Goal: Transaction & Acquisition: Purchase product/service

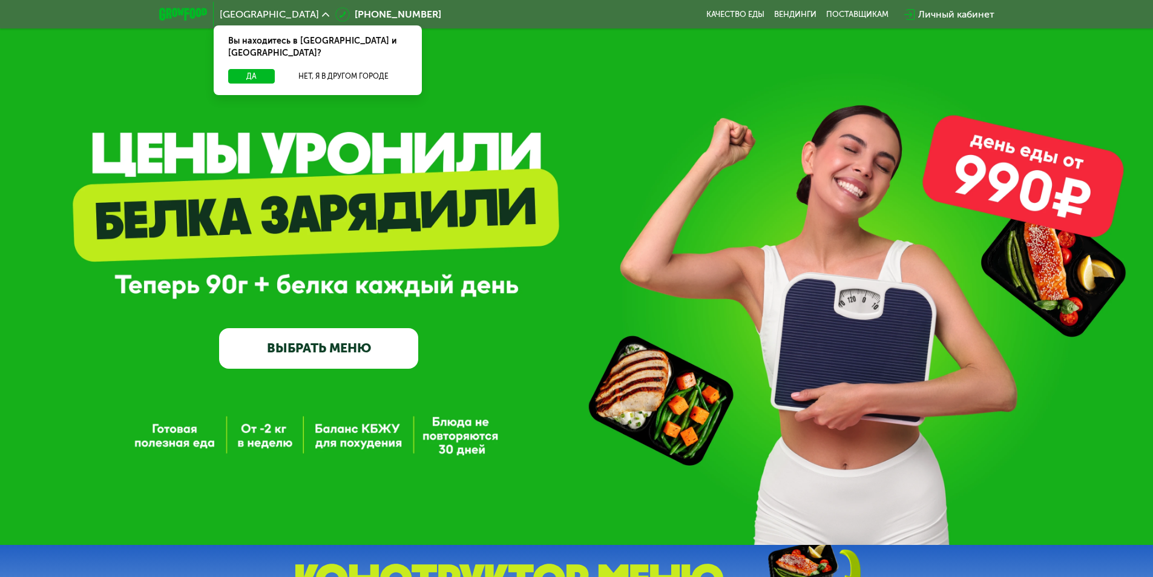
click at [329, 347] on link "ВЫБРАТЬ МЕНЮ" at bounding box center [318, 348] width 199 height 40
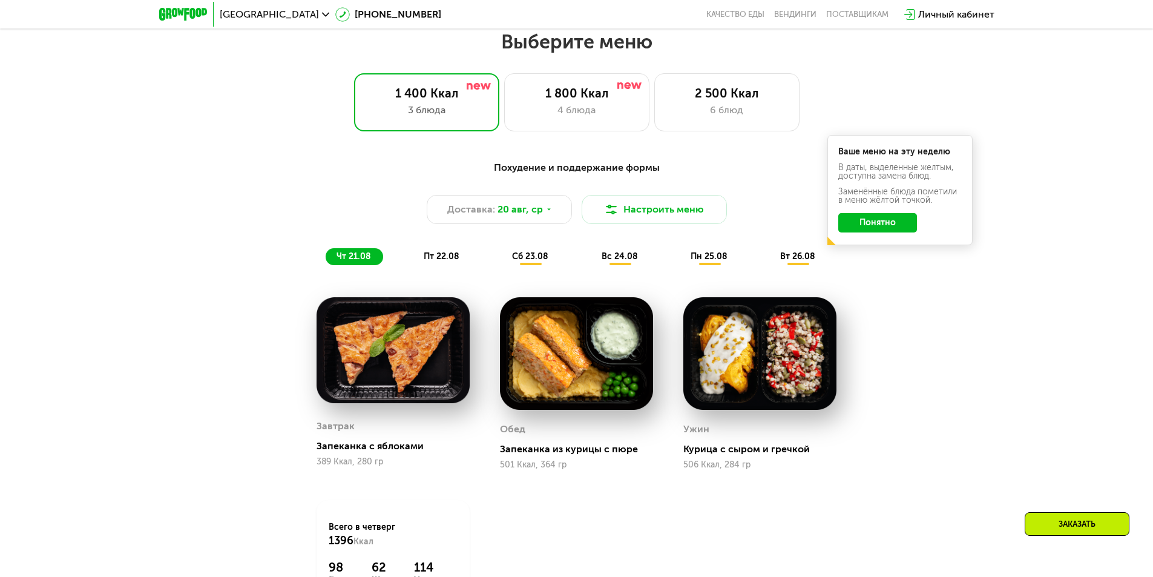
scroll to position [654, 0]
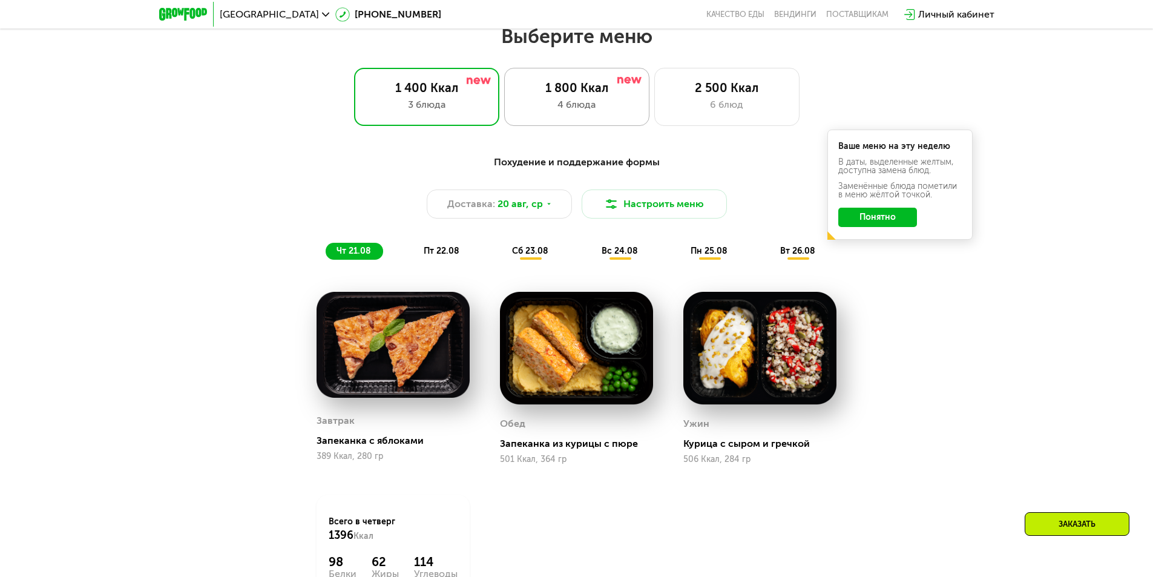
click at [632, 112] on div "4 блюда" at bounding box center [577, 104] width 120 height 15
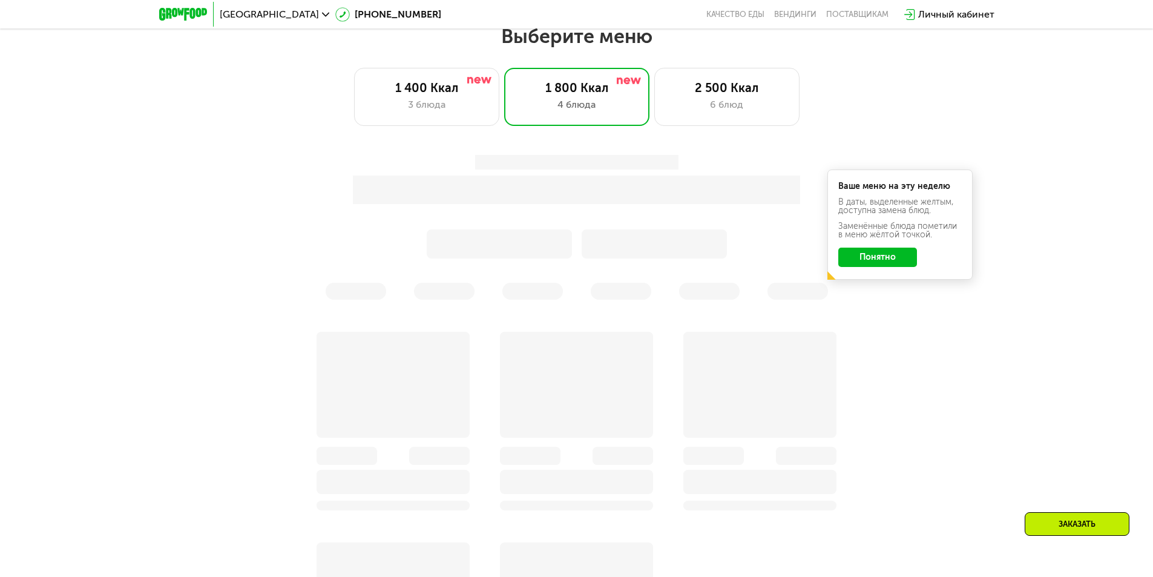
click at [897, 252] on button "Понятно" at bounding box center [877, 257] width 79 height 19
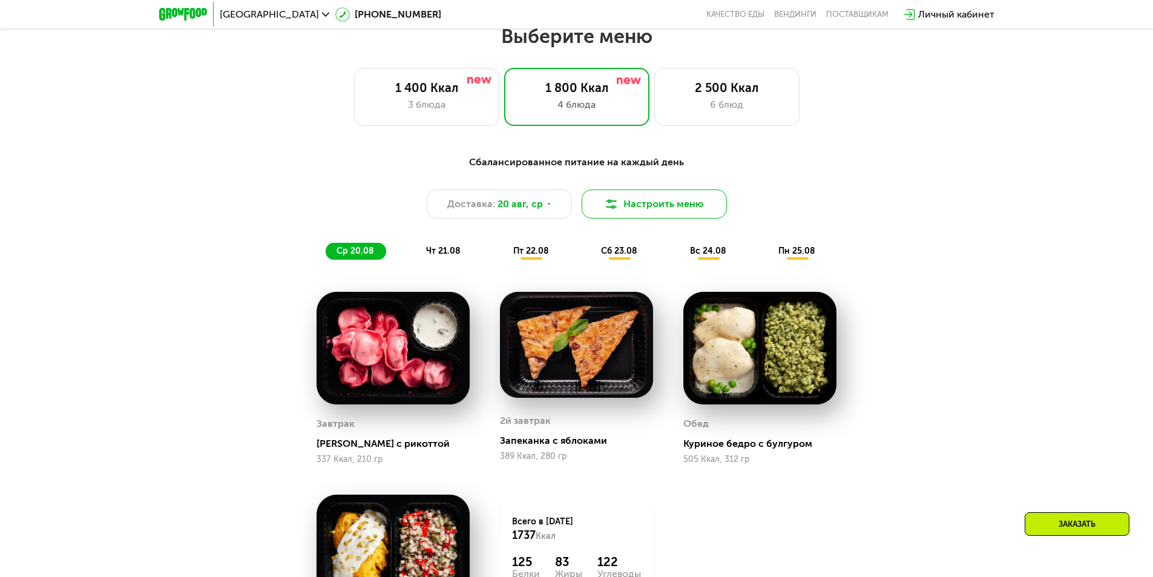
click at [628, 194] on button "Настроить меню" at bounding box center [654, 203] width 145 height 29
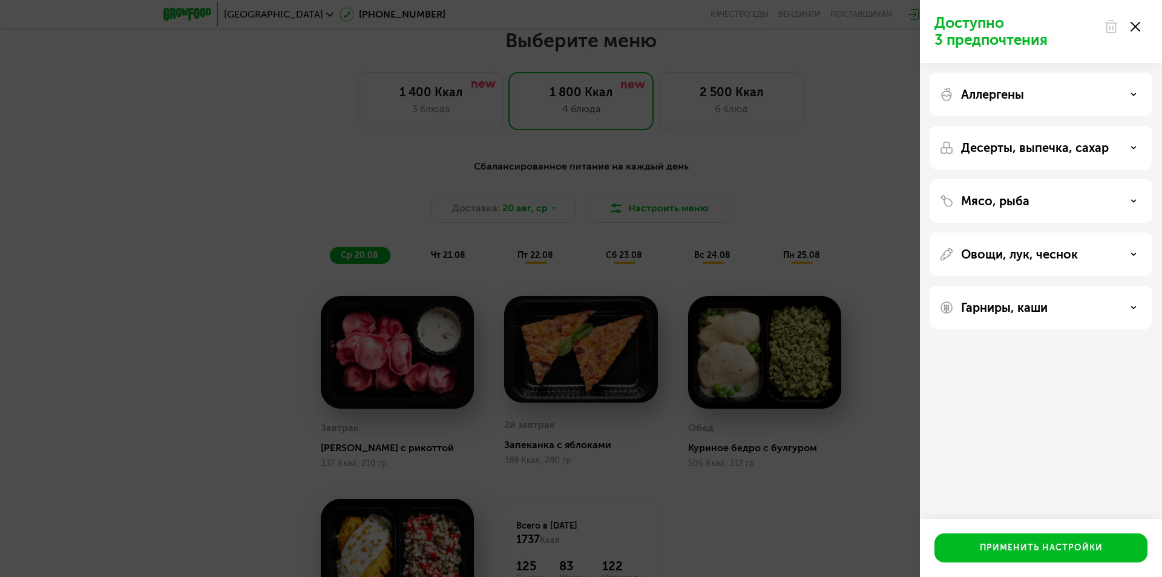
click at [1117, 206] on div "Мясо, рыба" at bounding box center [1041, 201] width 203 height 15
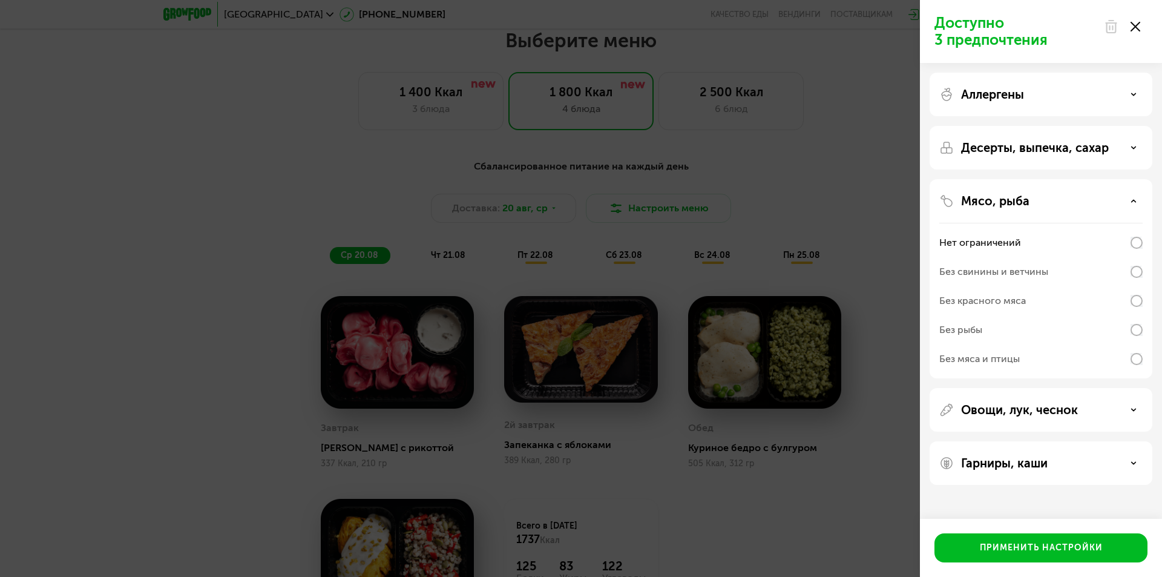
click at [1070, 286] on div "Без свинины и ветчины" at bounding box center [1041, 300] width 203 height 29
click at [1062, 315] on div "Без красного мяса" at bounding box center [1041, 329] width 203 height 29
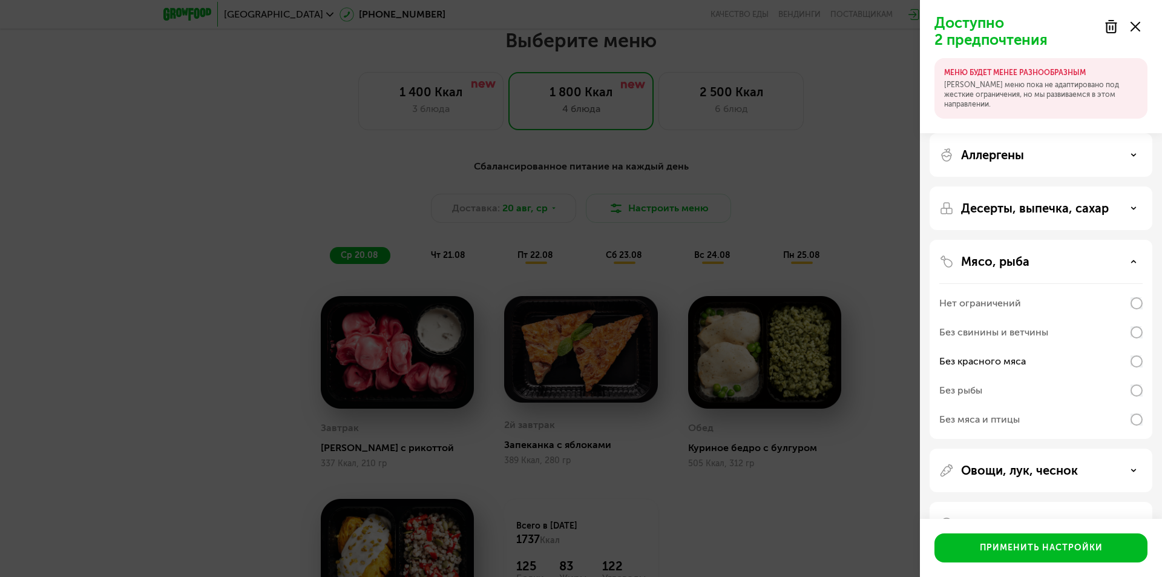
click at [1035, 405] on div "Без рыбы" at bounding box center [1041, 419] width 203 height 29
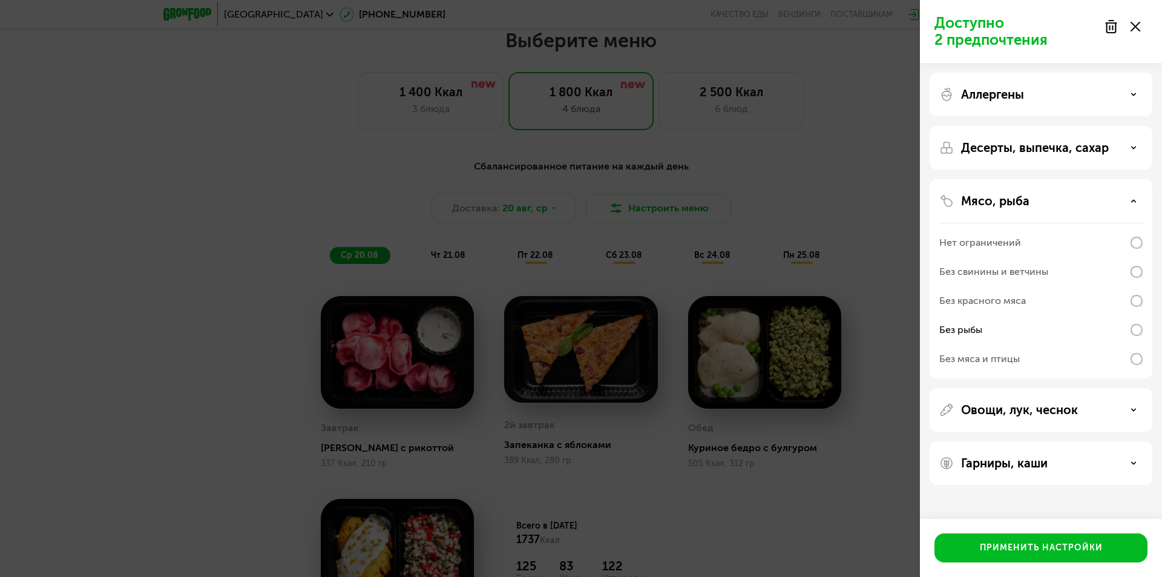
click at [1058, 248] on div "Нет ограничений" at bounding box center [1041, 242] width 203 height 29
click at [1062, 315] on div "Без красного мяса" at bounding box center [1041, 329] width 203 height 29
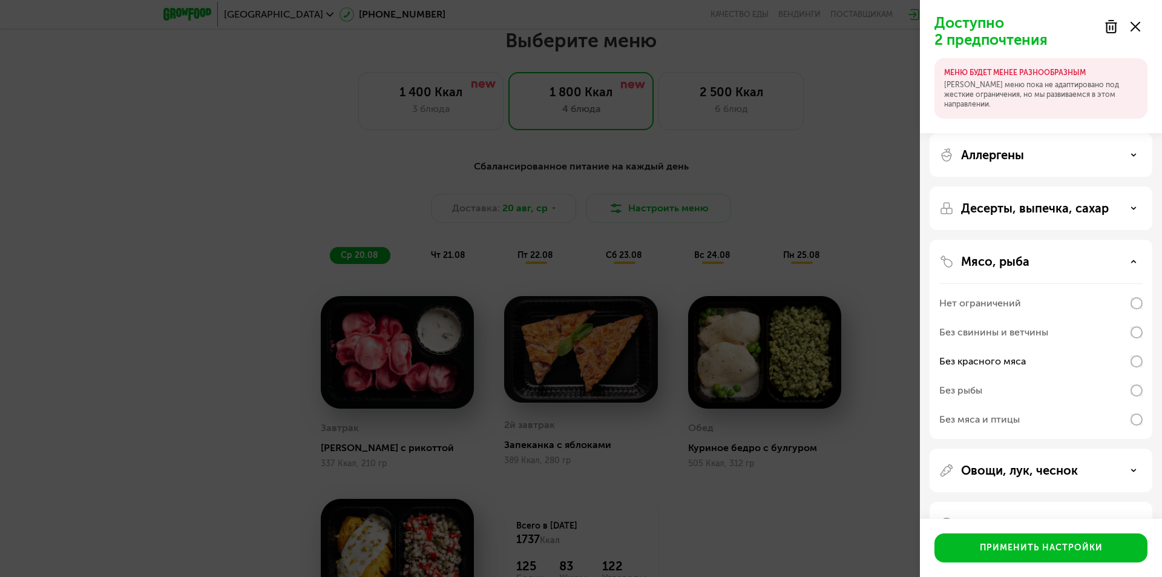
click at [1094, 405] on div "Без рыбы" at bounding box center [1041, 419] width 203 height 29
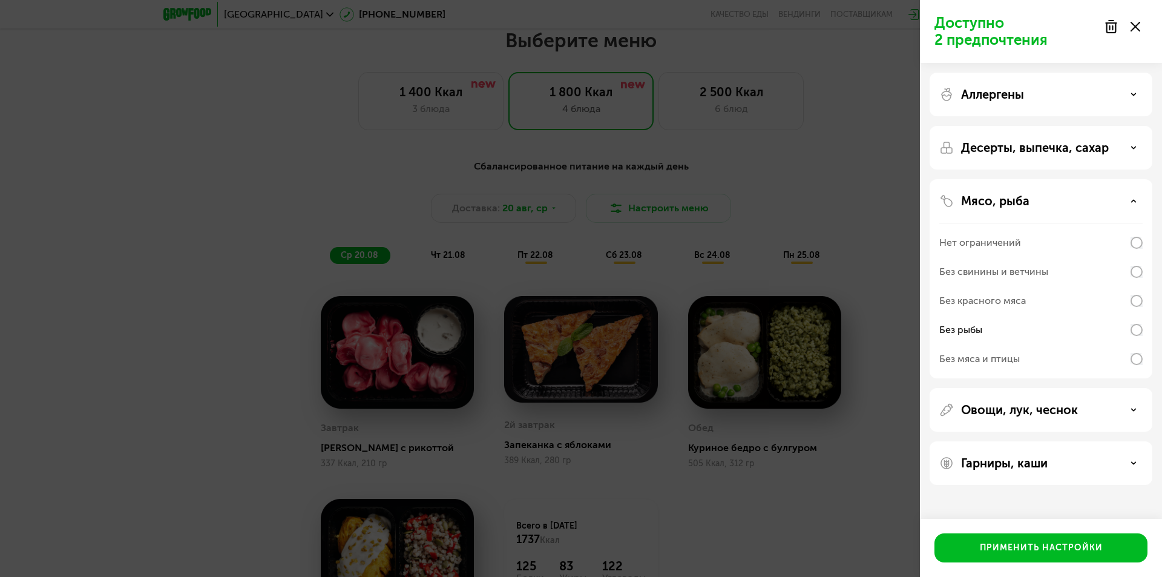
click at [1028, 409] on p "Овощи, лук, чеснок" at bounding box center [1019, 410] width 117 height 15
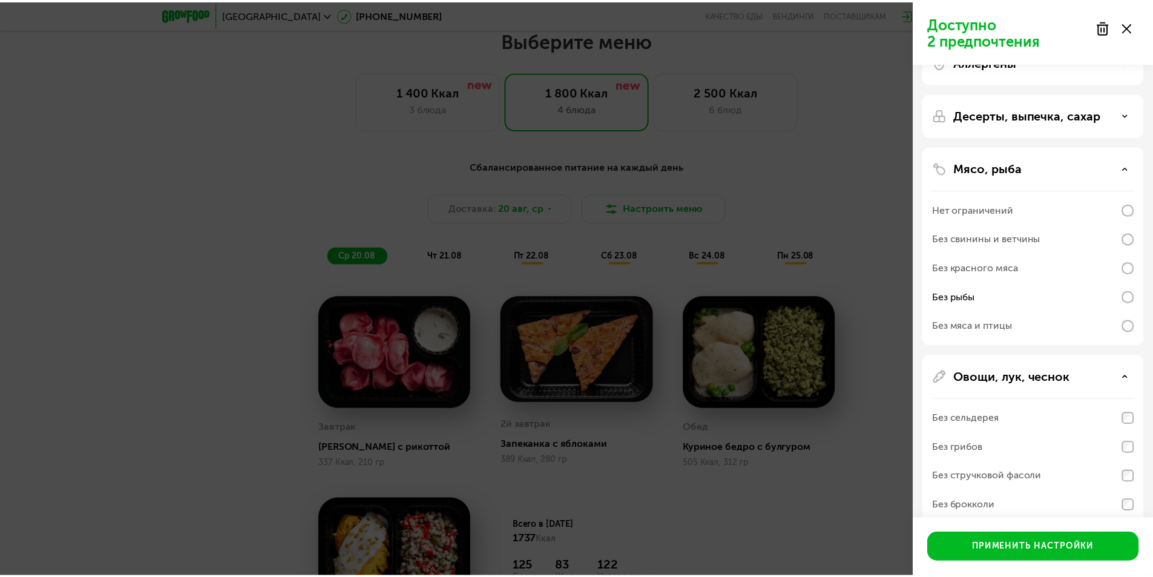
scroll to position [0, 0]
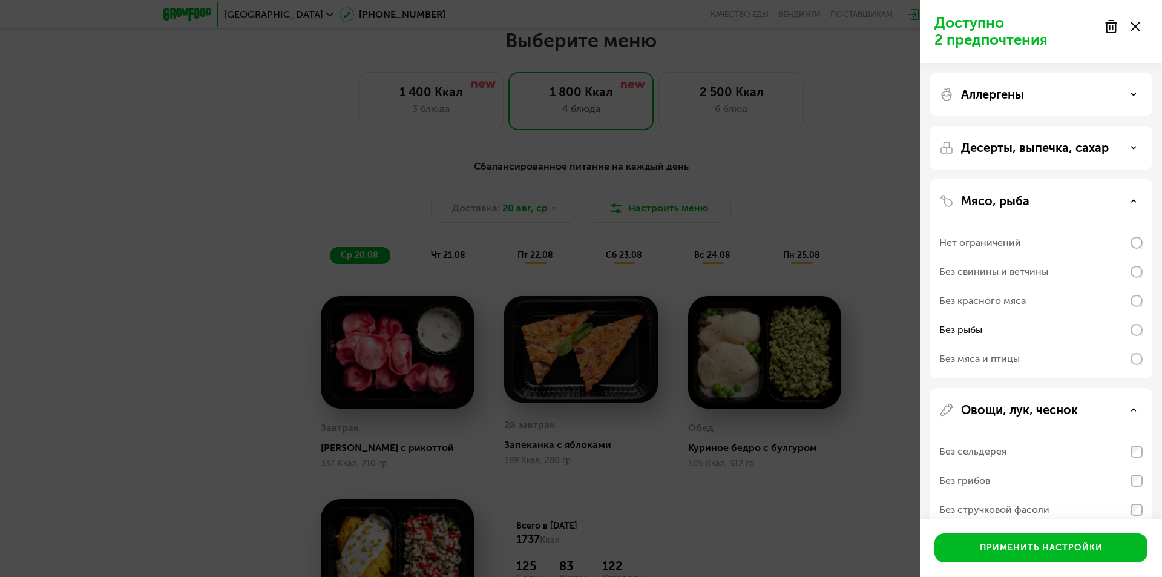
click at [1044, 197] on div "Мясо, рыба" at bounding box center [1041, 201] width 203 height 15
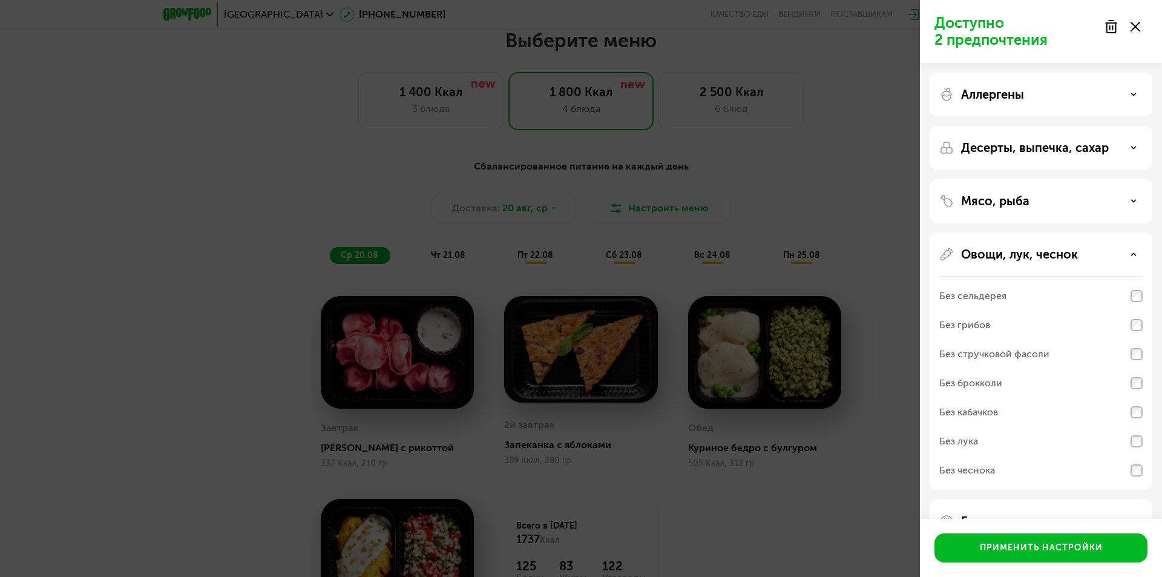
click at [1056, 179] on div "Десерты, выпечка, сахар" at bounding box center [1041, 201] width 223 height 44
click at [1058, 179] on div "Десерты, выпечка, сахар" at bounding box center [1041, 201] width 223 height 44
drag, startPoint x: 1048, startPoint y: 265, endPoint x: 1046, endPoint y: 199, distance: 66.0
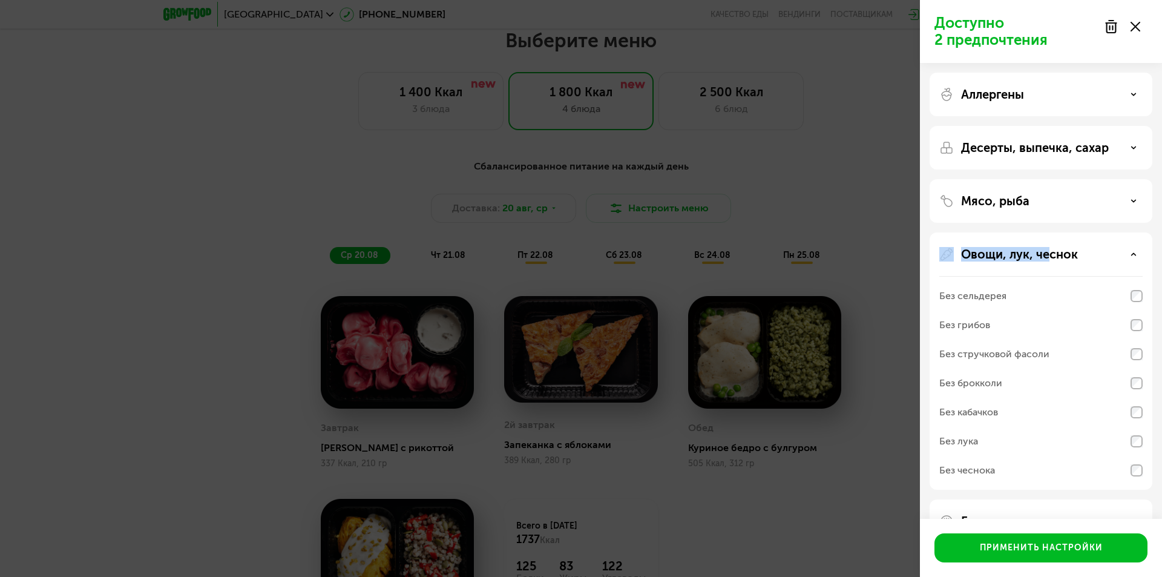
click at [1048, 210] on div "Аллергены Десерты, выпечка, сахар Мясо, рыба Овощи, лук, чеснок Без сельдерея Б…" at bounding box center [1041, 308] width 242 height 490
click at [1045, 196] on div "Мясо, рыба" at bounding box center [1041, 201] width 203 height 15
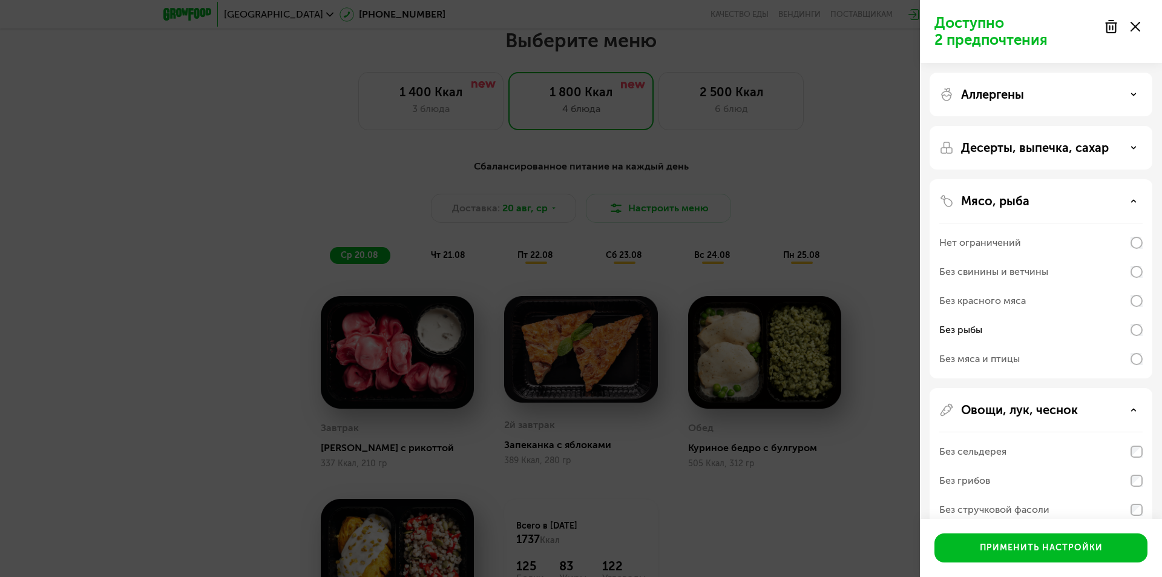
click at [1010, 272] on div "Без свинины и ветчины" at bounding box center [994, 272] width 109 height 15
click at [1002, 324] on div "Без рыбы" at bounding box center [1041, 329] width 203 height 29
click at [1024, 545] on div "Применить настройки" at bounding box center [1041, 548] width 123 height 12
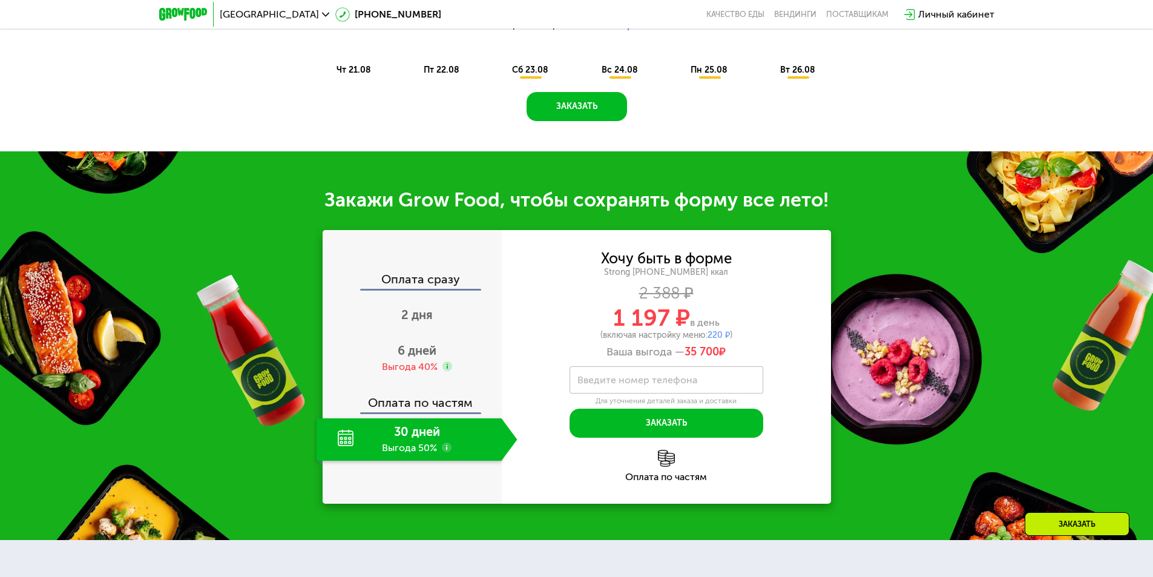
scroll to position [896, 0]
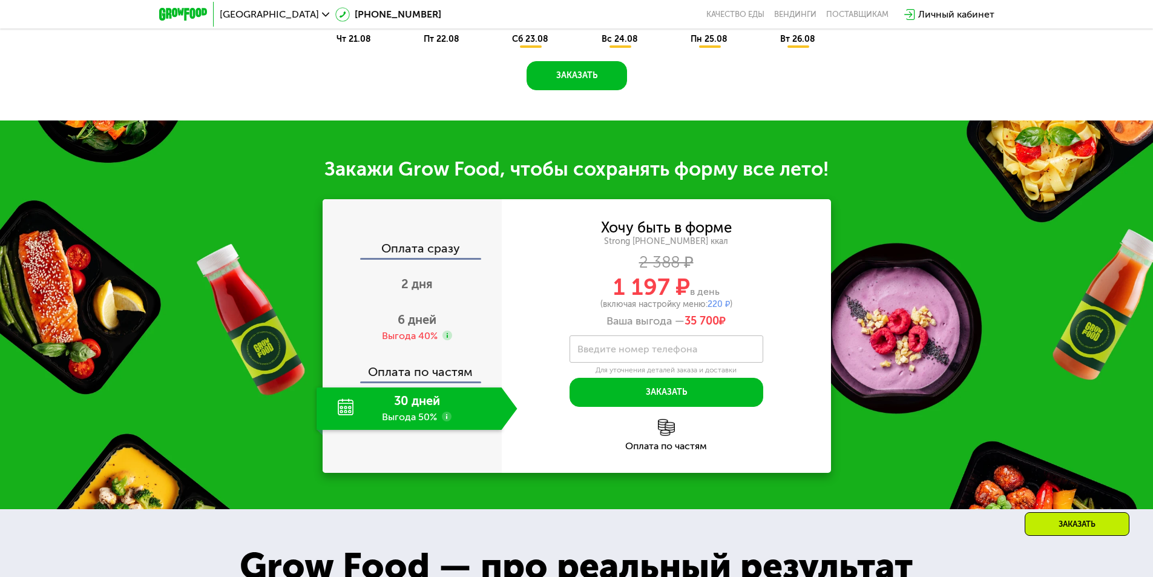
click at [433, 414] on div "30 дней Выгода 50%" at bounding box center [409, 408] width 185 height 42
click at [428, 388] on div "Оплата сразу 2 дня 6 дней Выгода 40% Оплата по частям 30 дней Выгода 50%" at bounding box center [412, 336] width 179 height 188
click at [410, 415] on div "30 дней Выгода 50%" at bounding box center [409, 408] width 185 height 42
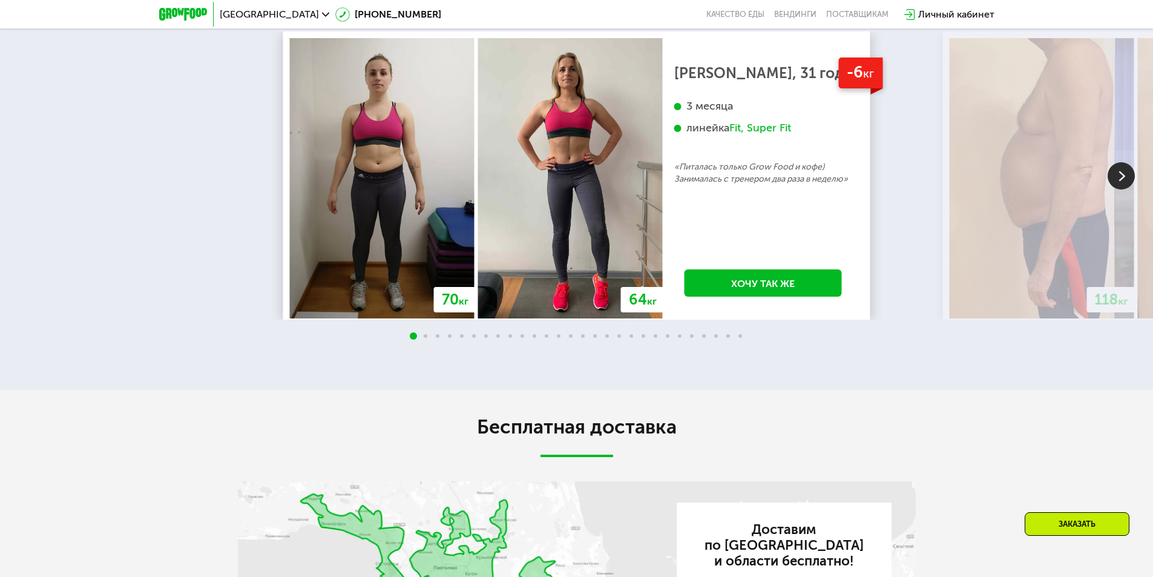
scroll to position [2046, 0]
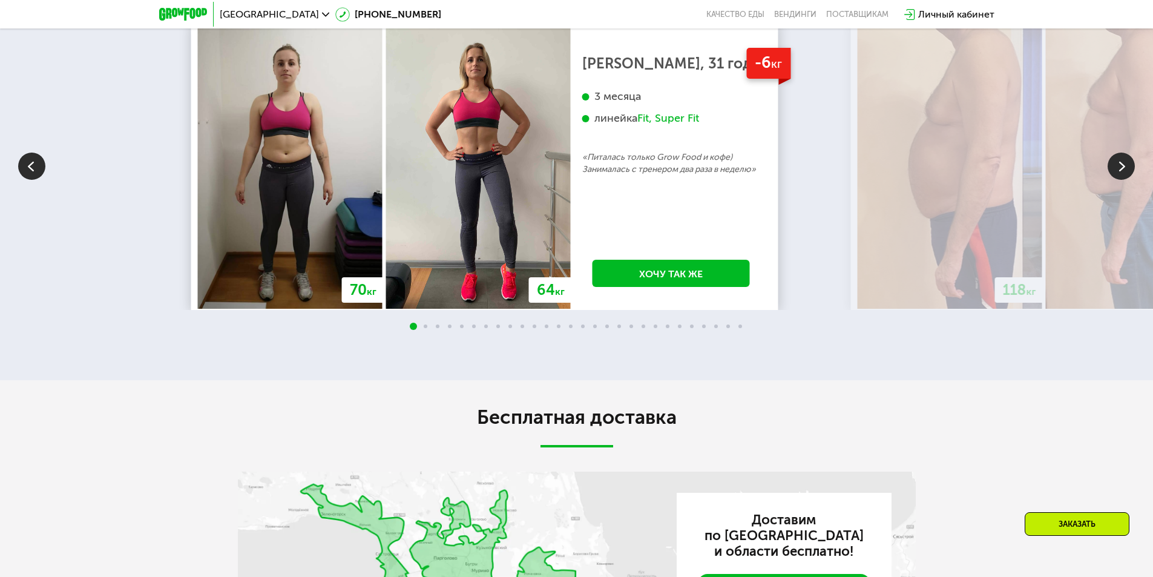
click at [571, 211] on div "-6 кг [PERSON_NAME], 31 год 3 месяца линейка Fit, Super Fit «Питалась только Gr…" at bounding box center [671, 168] width 201 height 280
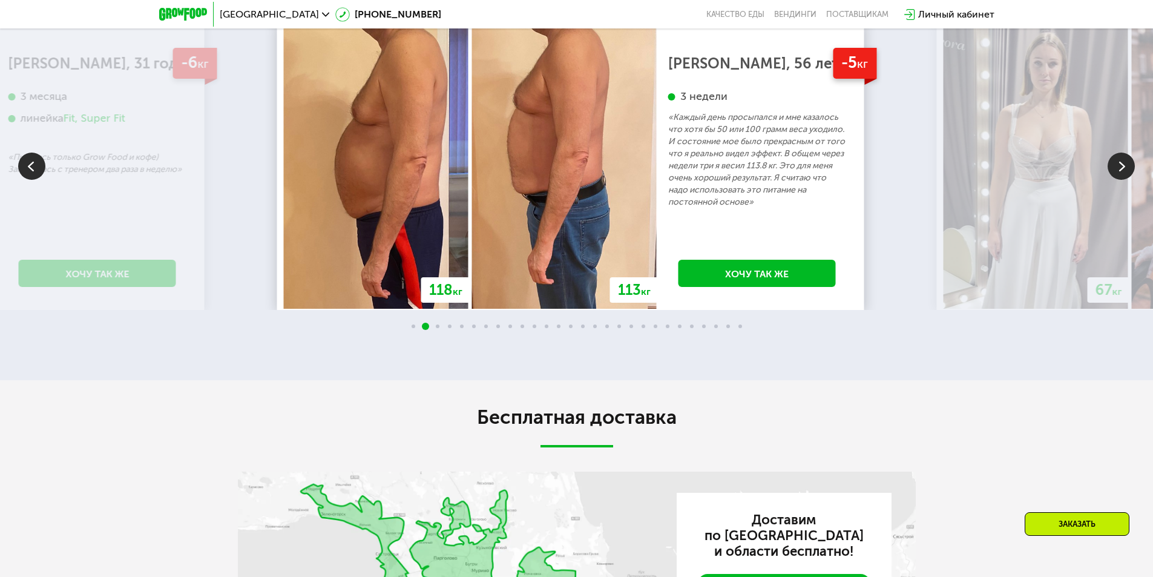
click at [402, 210] on div "118 кг 113 кг" at bounding box center [470, 168] width 377 height 280
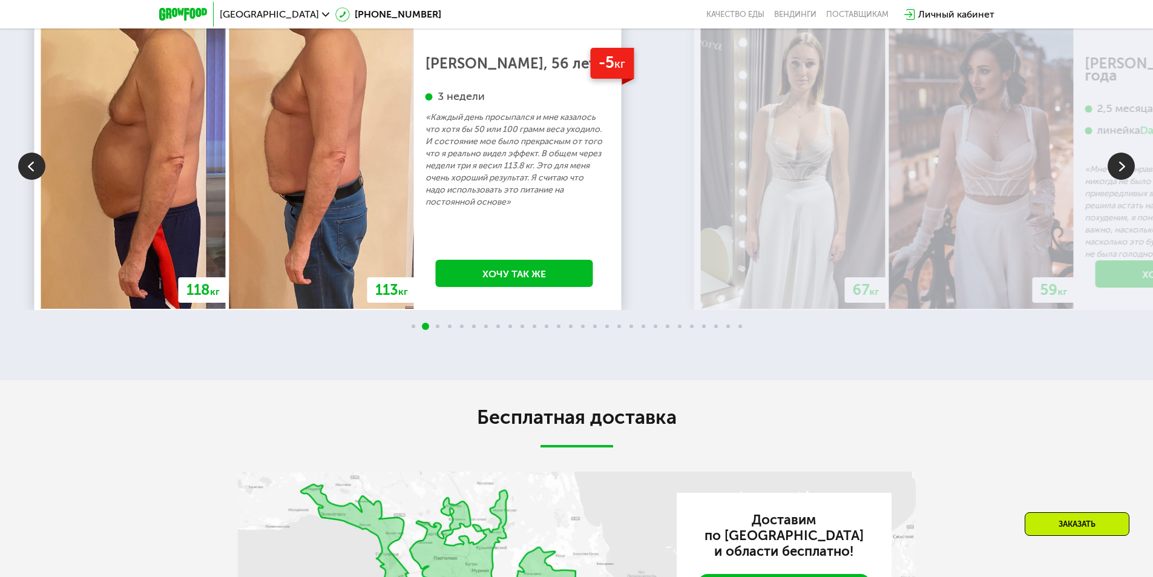
click at [426, 188] on p "«Каждый день просыпался и мне казалось что хотя бы 50 или 100 грамм веса уходил…" at bounding box center [515, 159] width 178 height 97
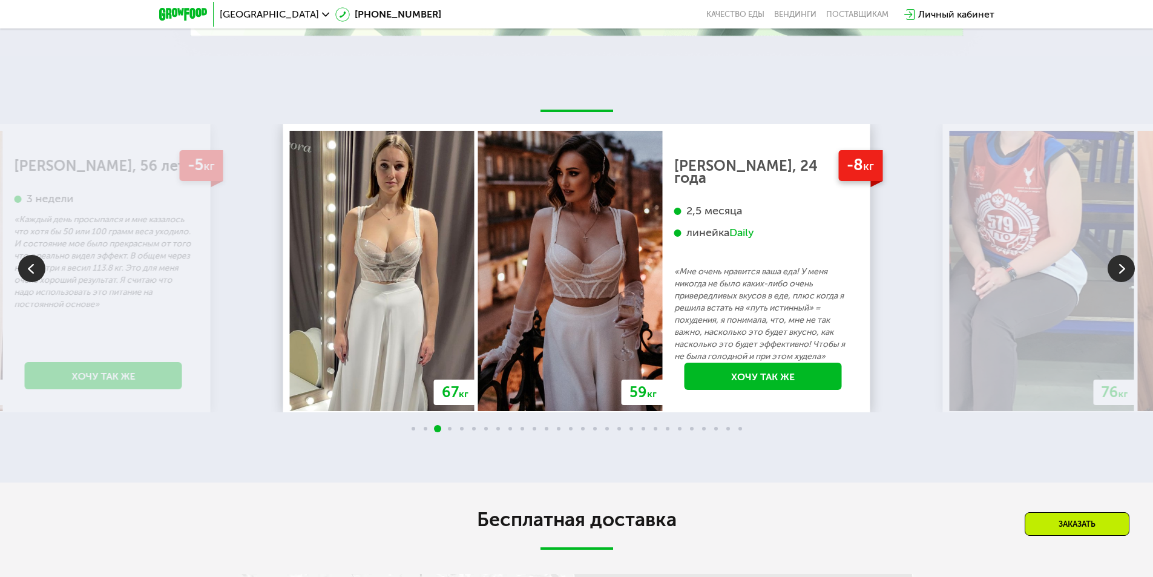
scroll to position [1925, 0]
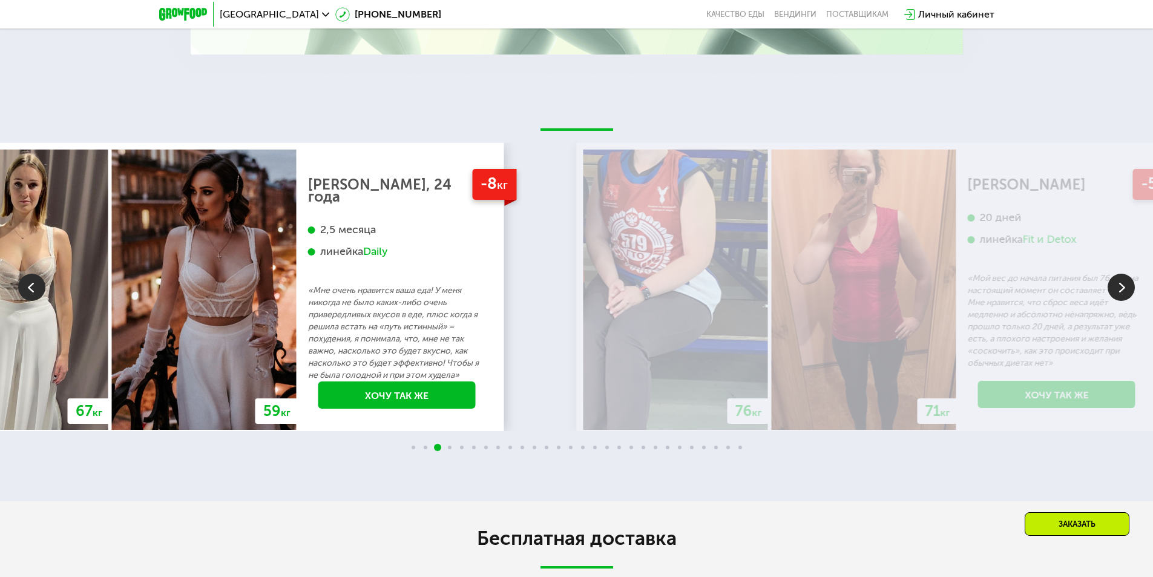
click at [280, 280] on img at bounding box center [204, 290] width 185 height 280
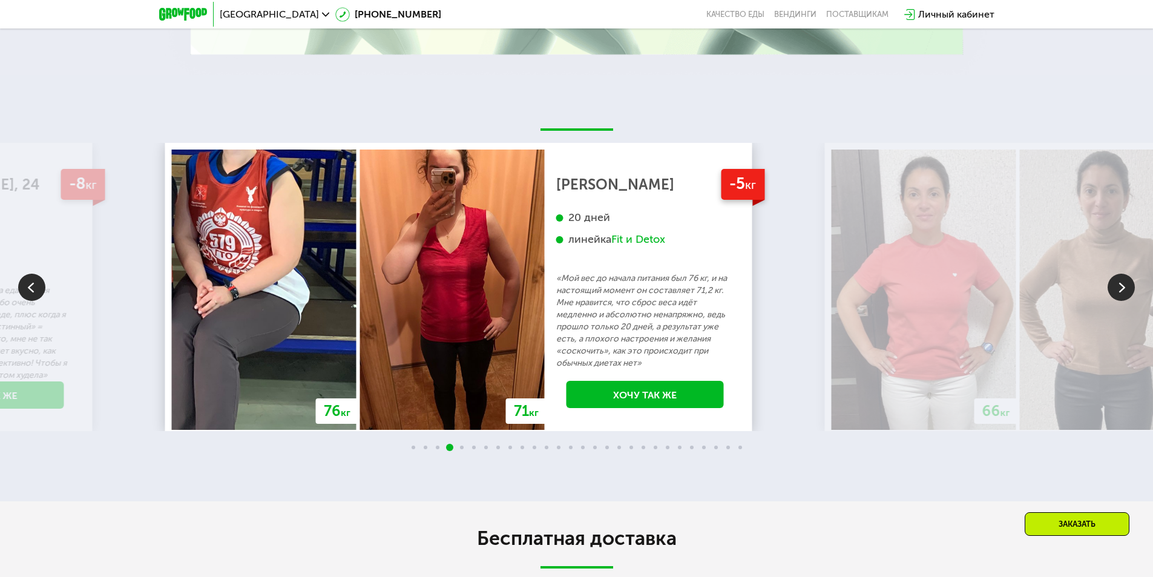
click at [360, 311] on img at bounding box center [452, 290] width 185 height 280
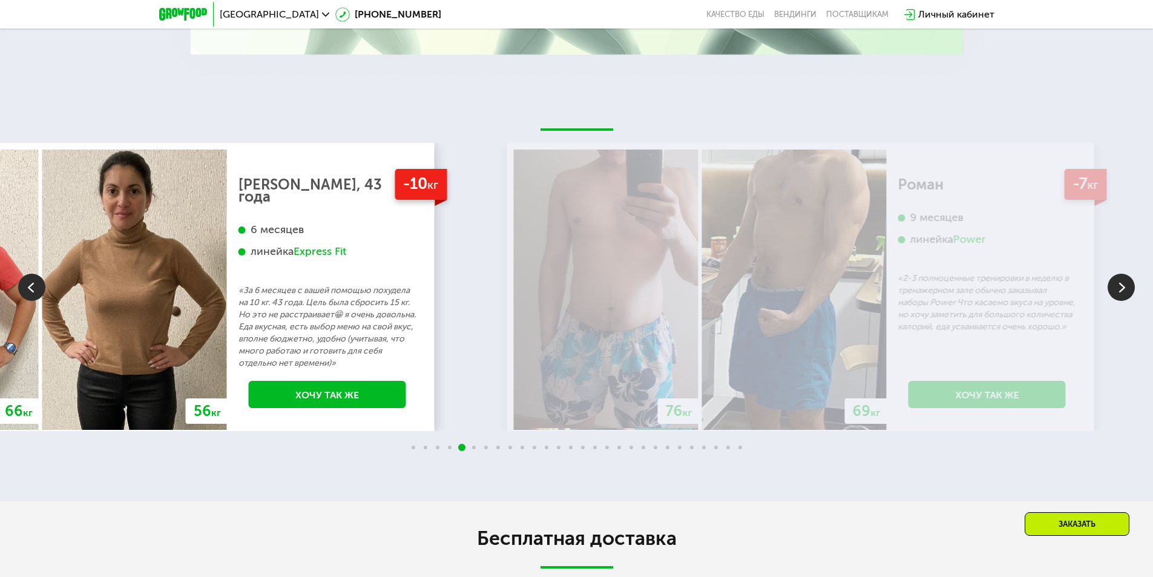
click at [63, 387] on img at bounding box center [134, 290] width 185 height 280
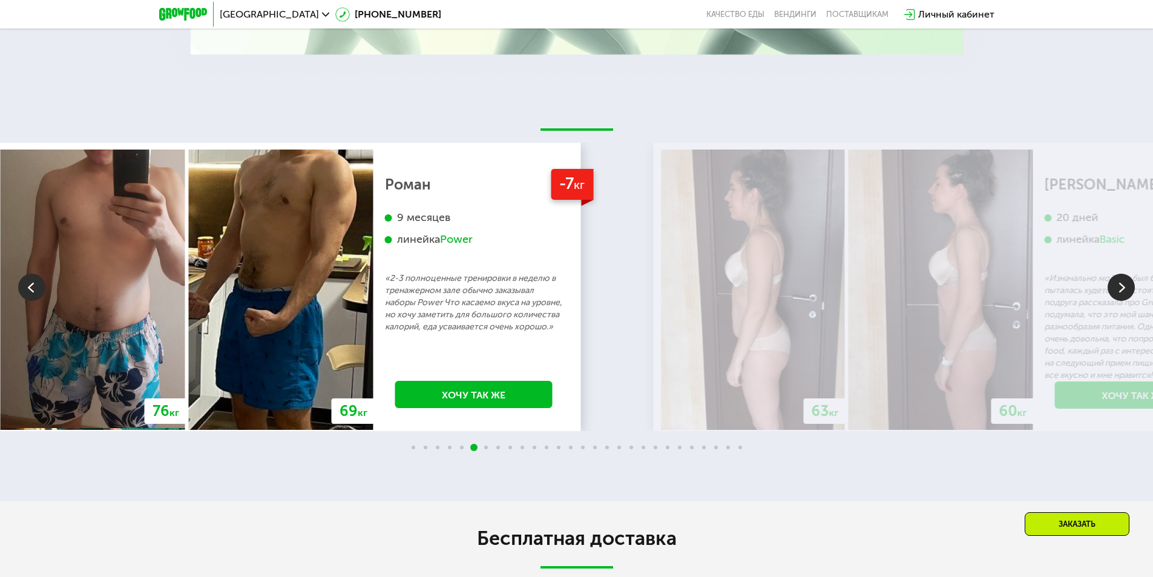
click at [189, 369] on img at bounding box center [281, 290] width 185 height 280
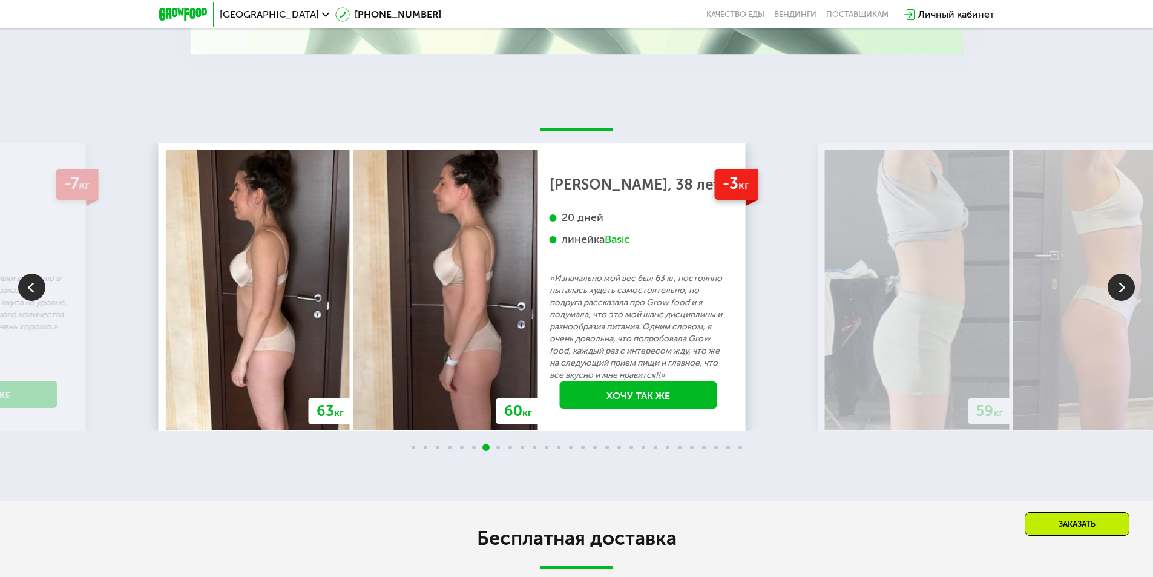
click at [550, 343] on p "«Изначально мой вес был 63 кг, постоянно пыталась худеть самостоятельно, но под…" at bounding box center [639, 326] width 178 height 109
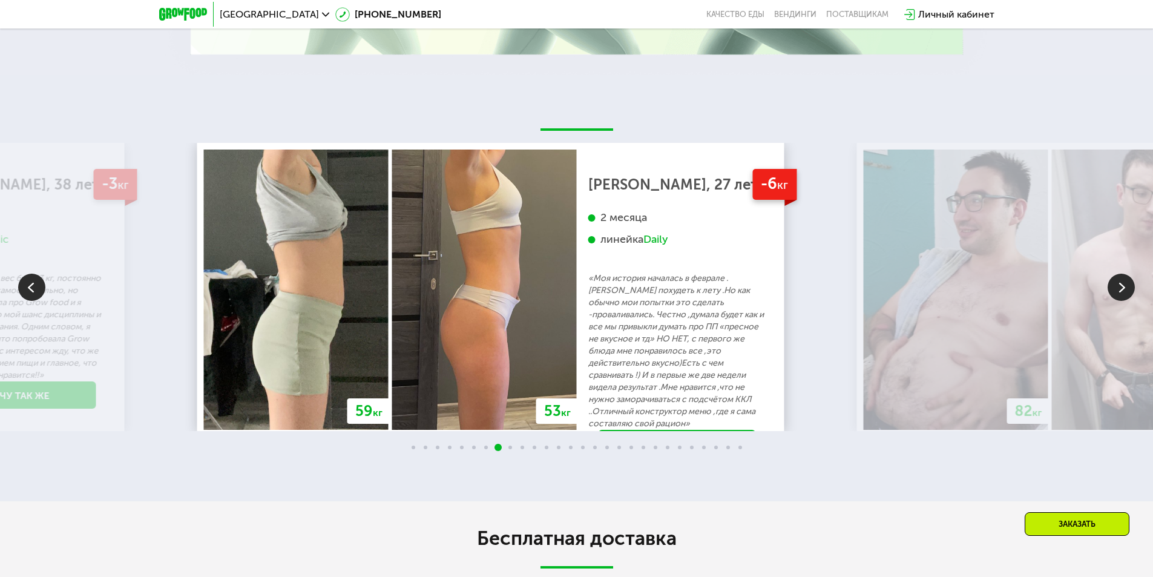
click at [588, 346] on p "«Моя история началась в феврале .[PERSON_NAME] похудеть к лету .Но как обычно м…" at bounding box center [677, 350] width 178 height 157
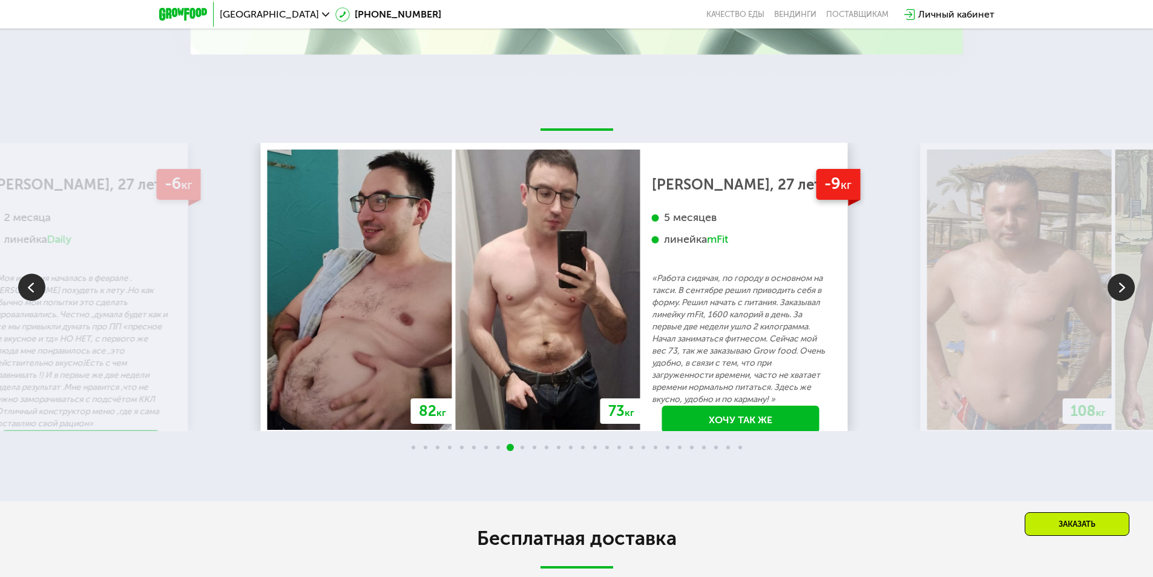
click at [456, 332] on img at bounding box center [548, 290] width 185 height 280
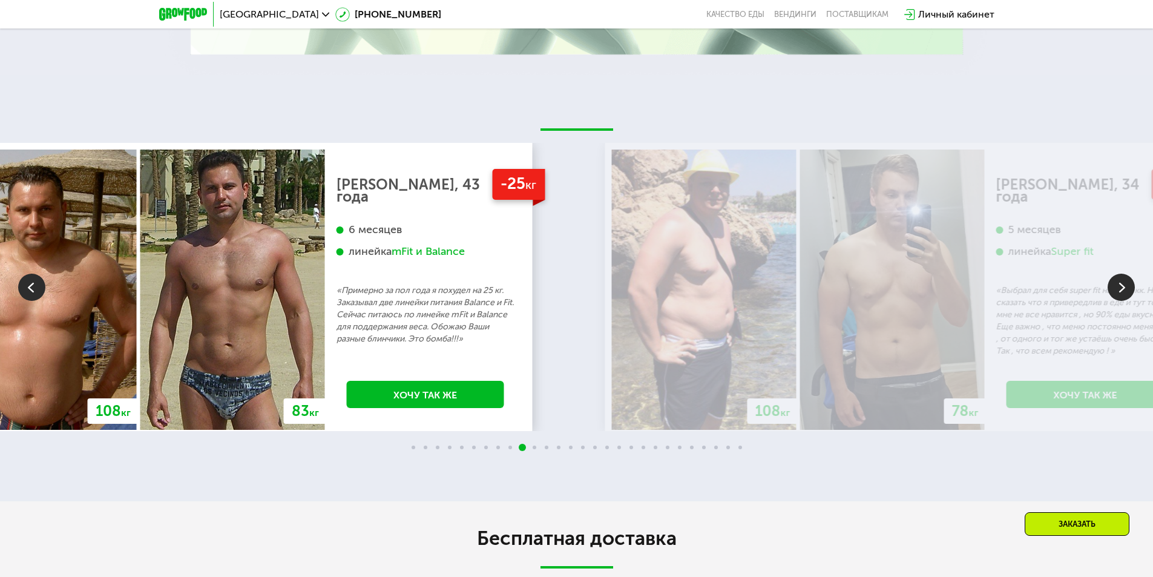
click at [140, 327] on img at bounding box center [232, 290] width 185 height 280
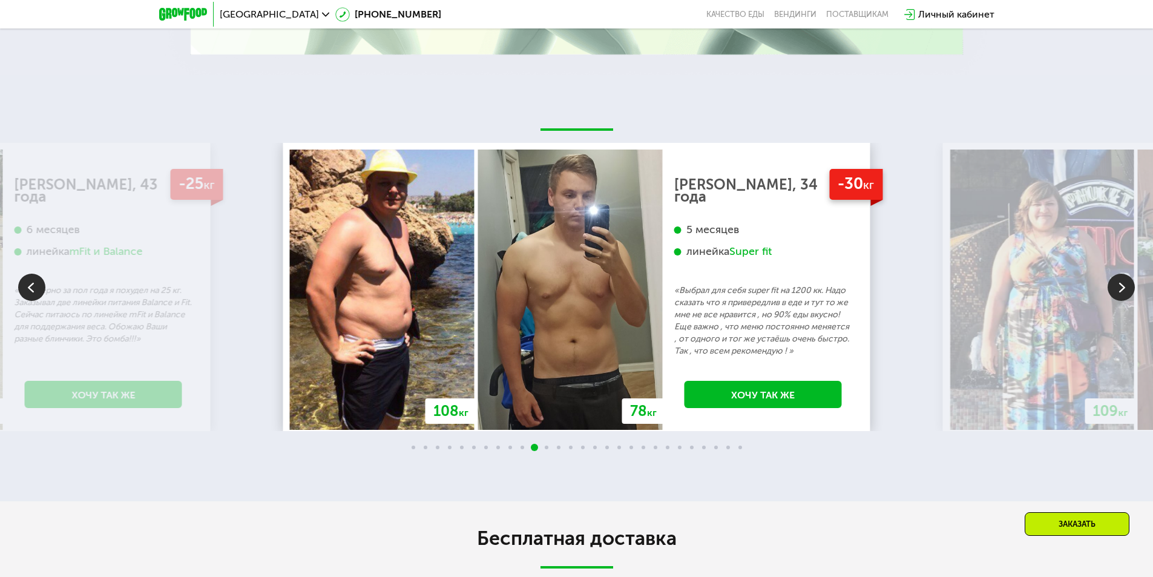
click at [478, 324] on img at bounding box center [570, 290] width 185 height 280
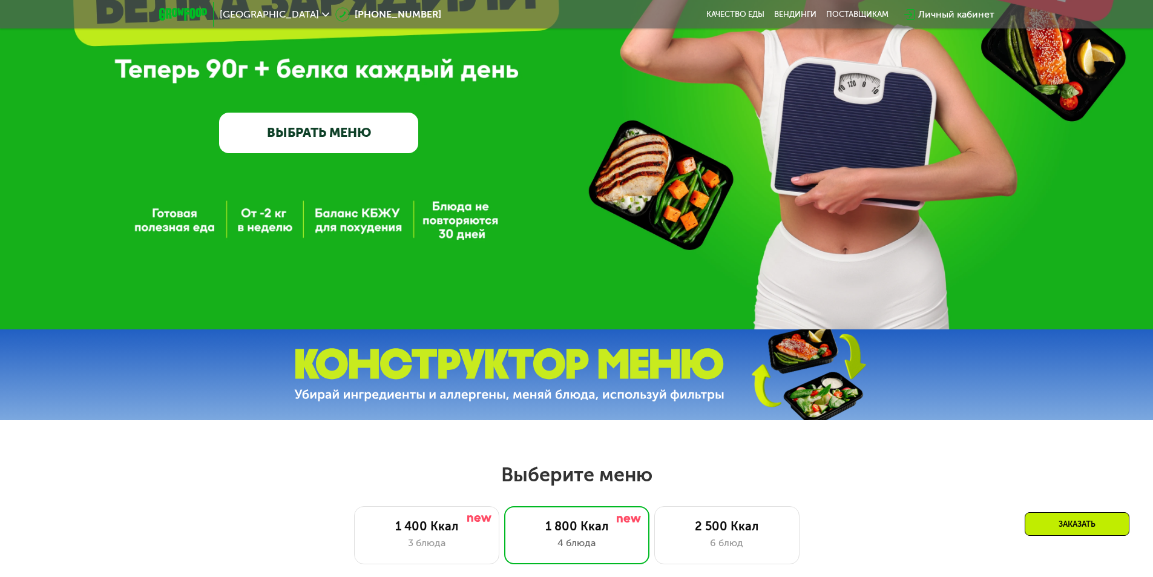
scroll to position [242, 0]
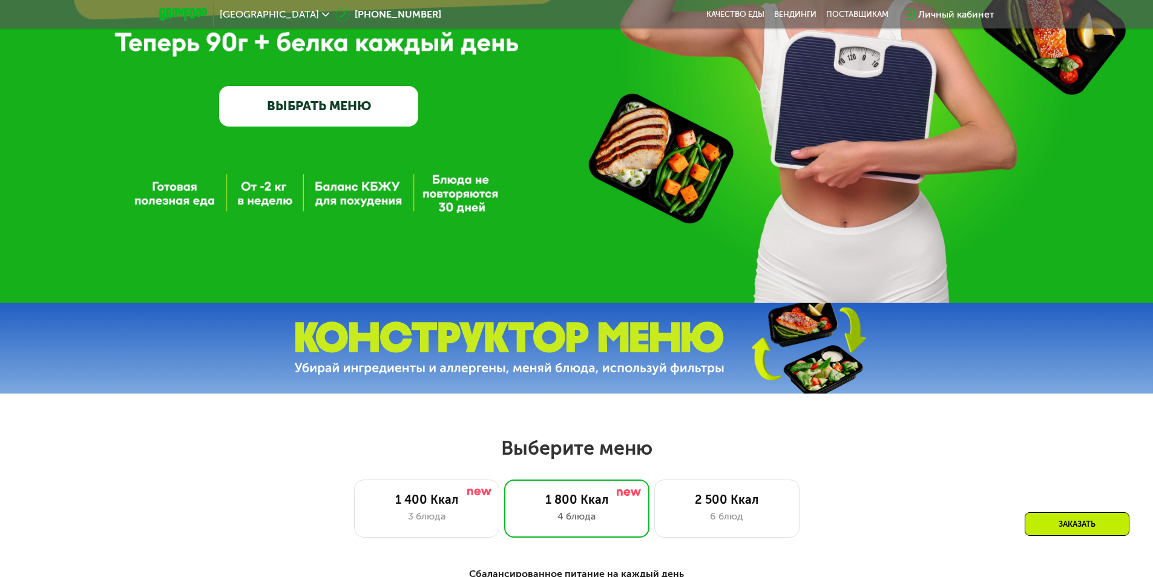
click at [648, 332] on img at bounding box center [509, 348] width 430 height 54
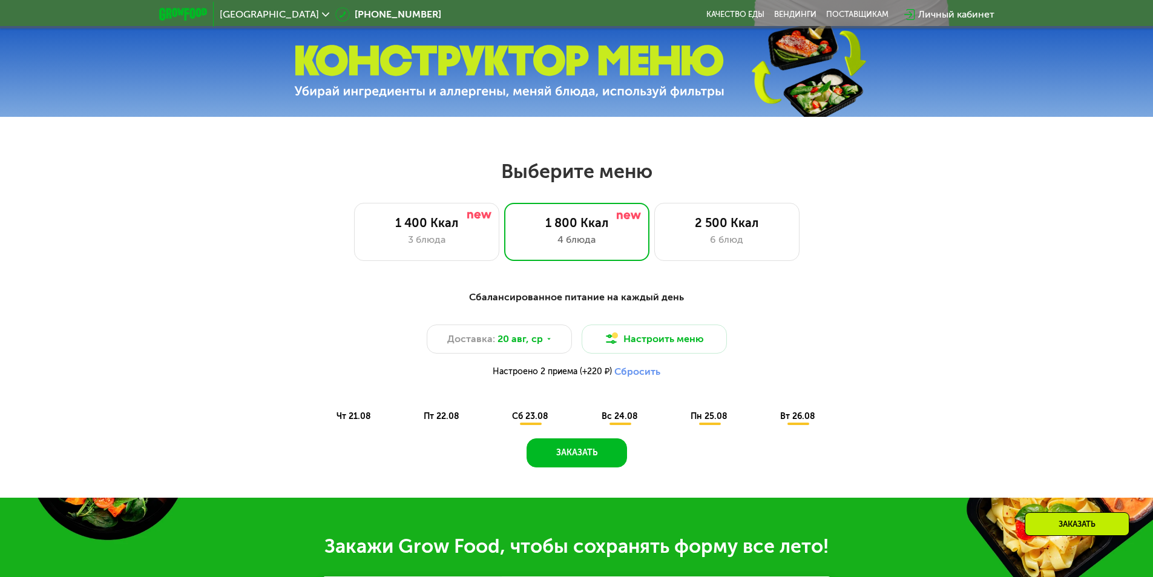
scroll to position [545, 0]
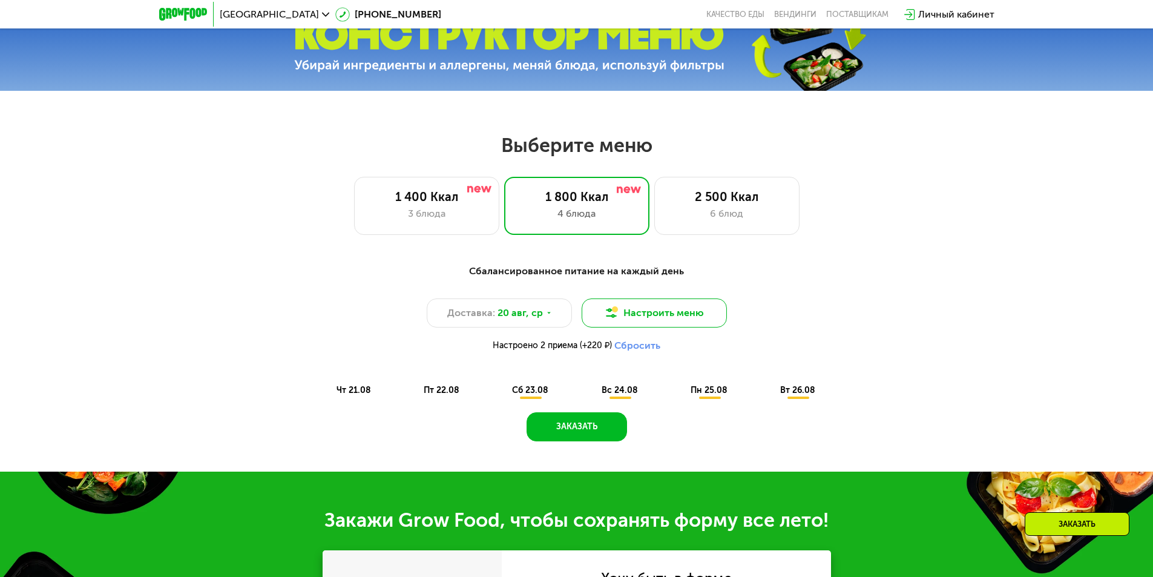
click at [601, 323] on button "Настроить меню" at bounding box center [654, 312] width 145 height 29
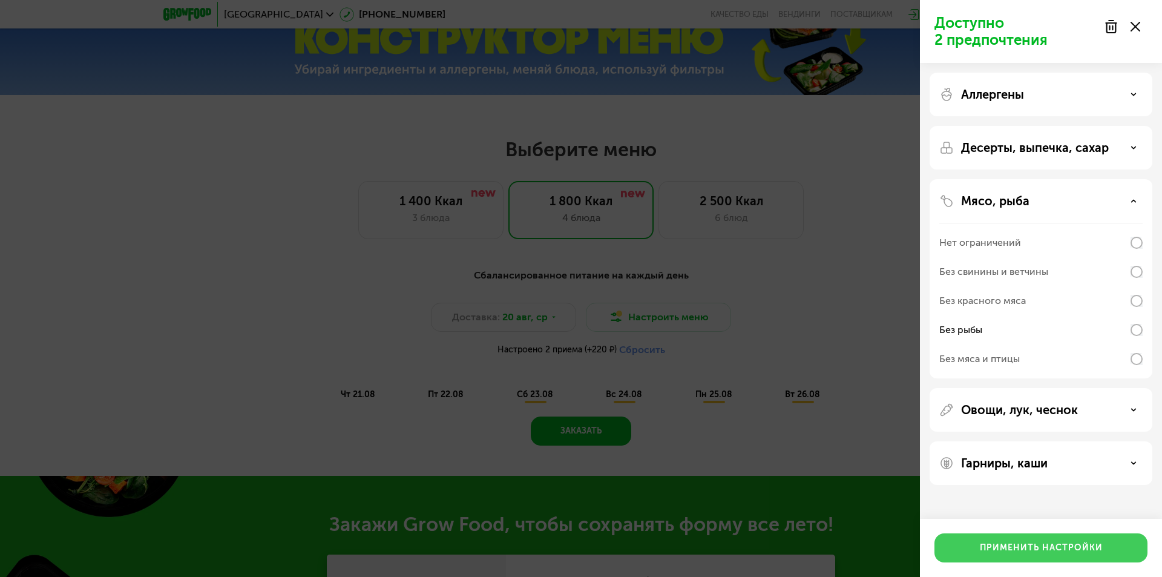
click at [1082, 548] on div "Применить настройки" at bounding box center [1041, 548] width 123 height 12
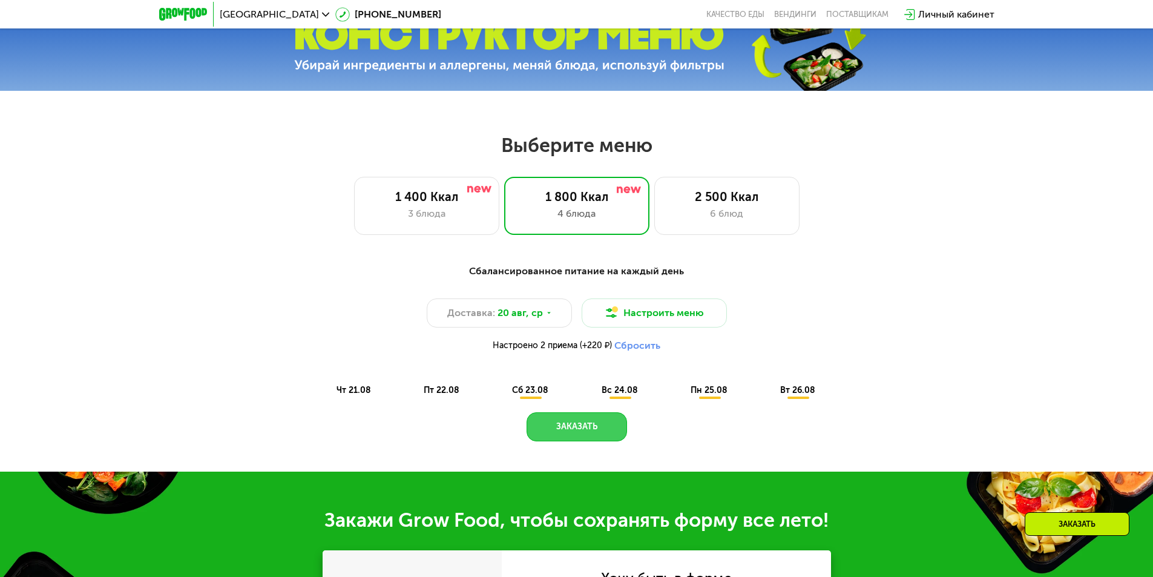
click at [578, 436] on button "Заказать" at bounding box center [577, 426] width 100 height 29
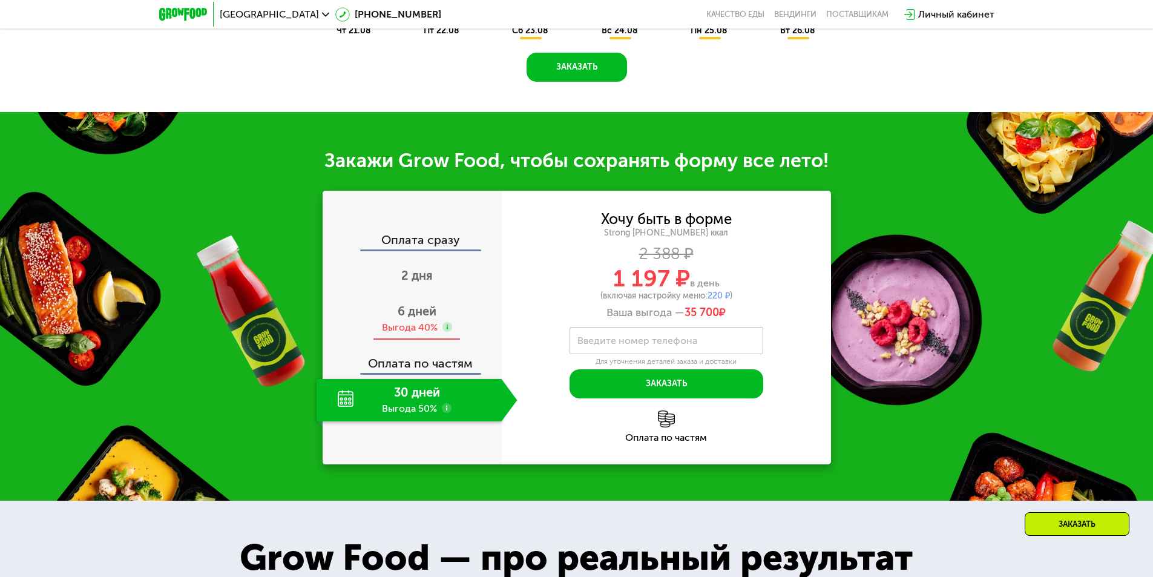
scroll to position [900, 0]
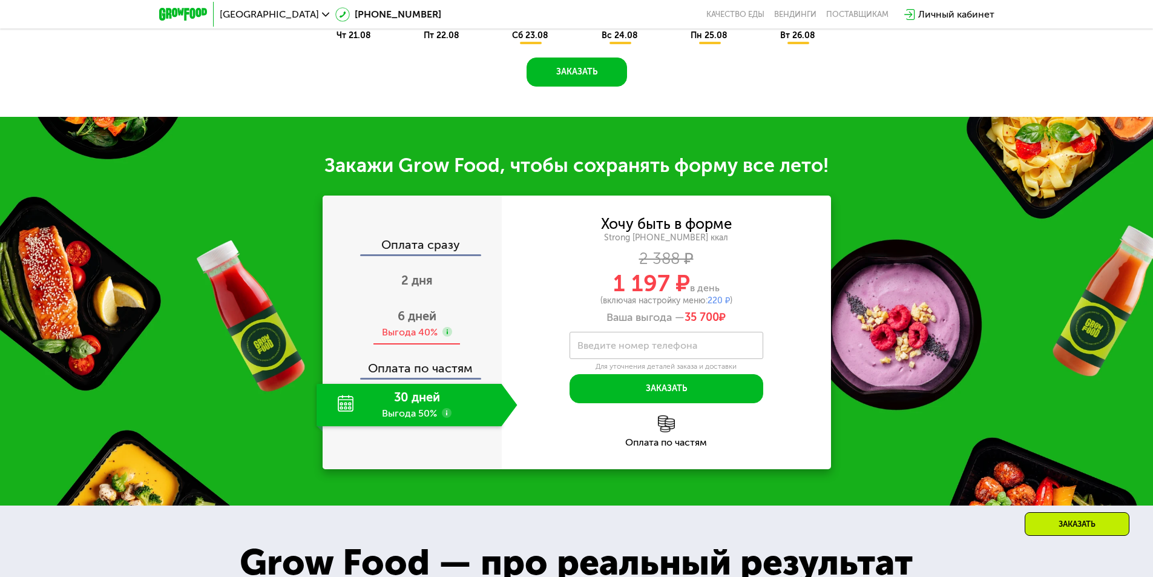
click at [432, 344] on div "6 дней Выгода 40%" at bounding box center [417, 324] width 201 height 42
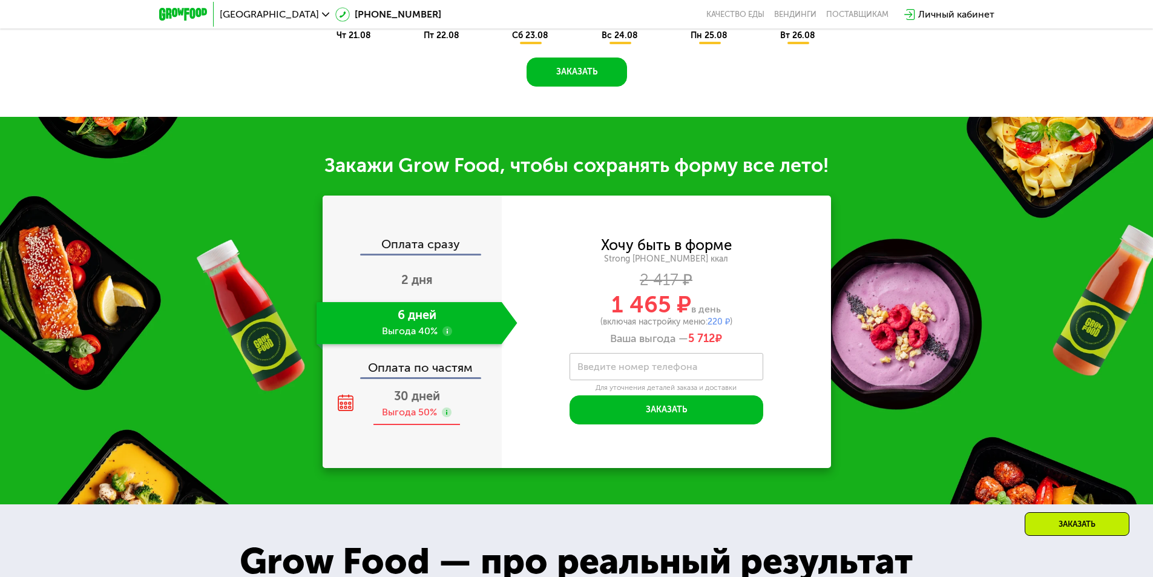
click at [427, 393] on span "30 дней" at bounding box center [417, 396] width 46 height 15
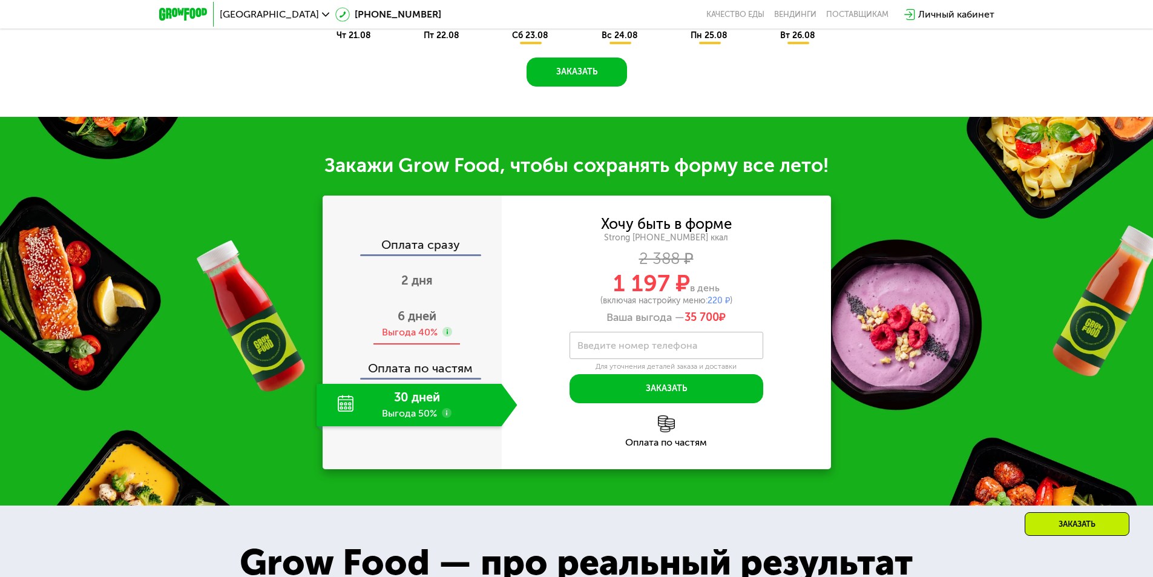
click at [417, 339] on div "Выгода 40%" at bounding box center [410, 332] width 56 height 13
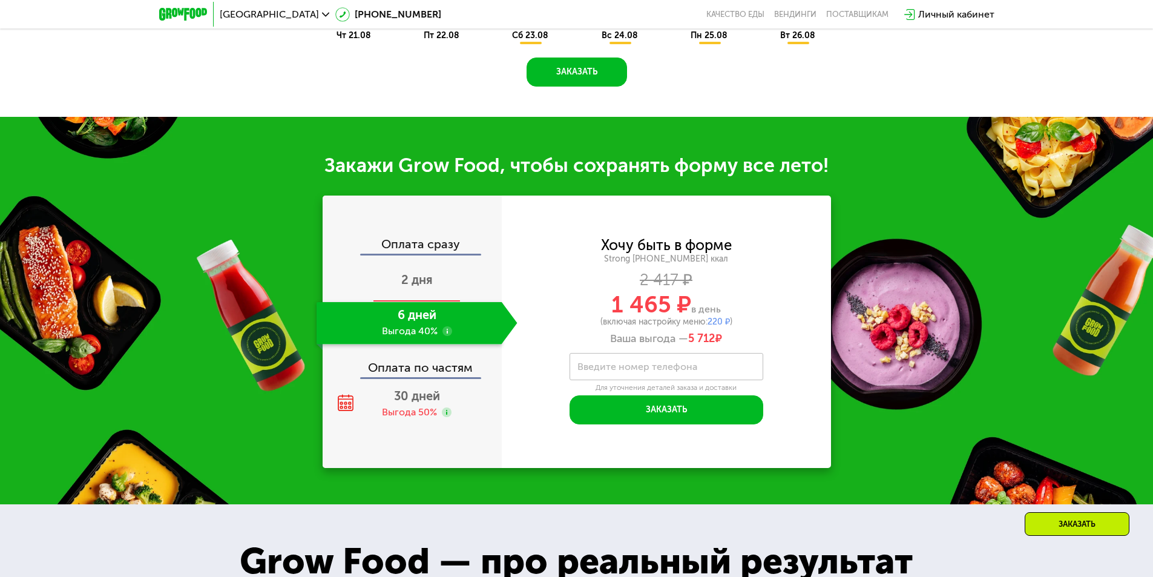
click at [413, 280] on span "2 дня" at bounding box center [416, 279] width 31 height 15
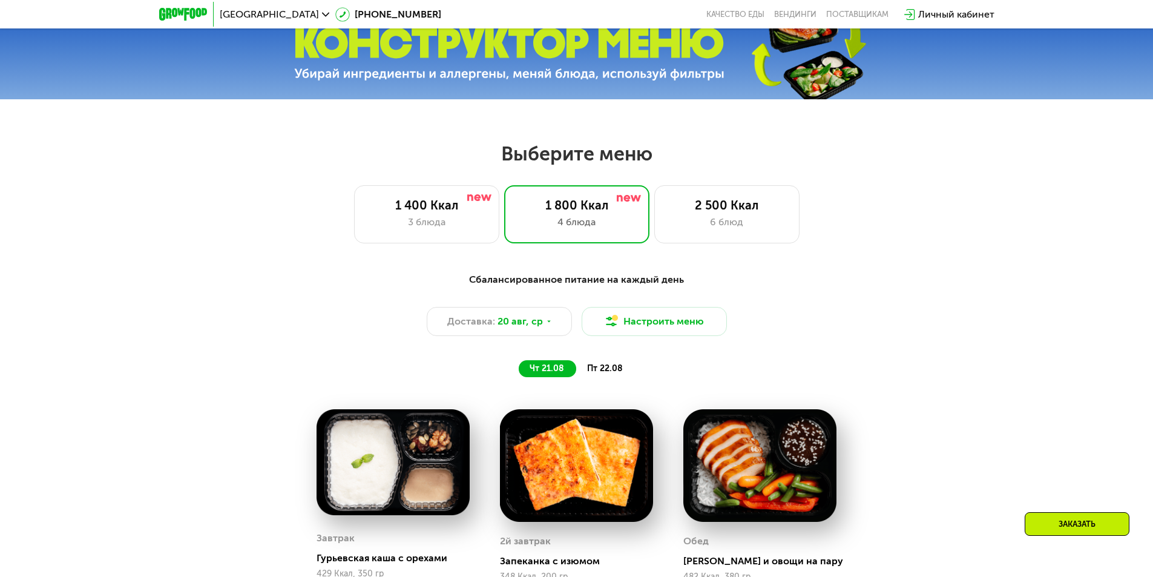
scroll to position [415, 0]
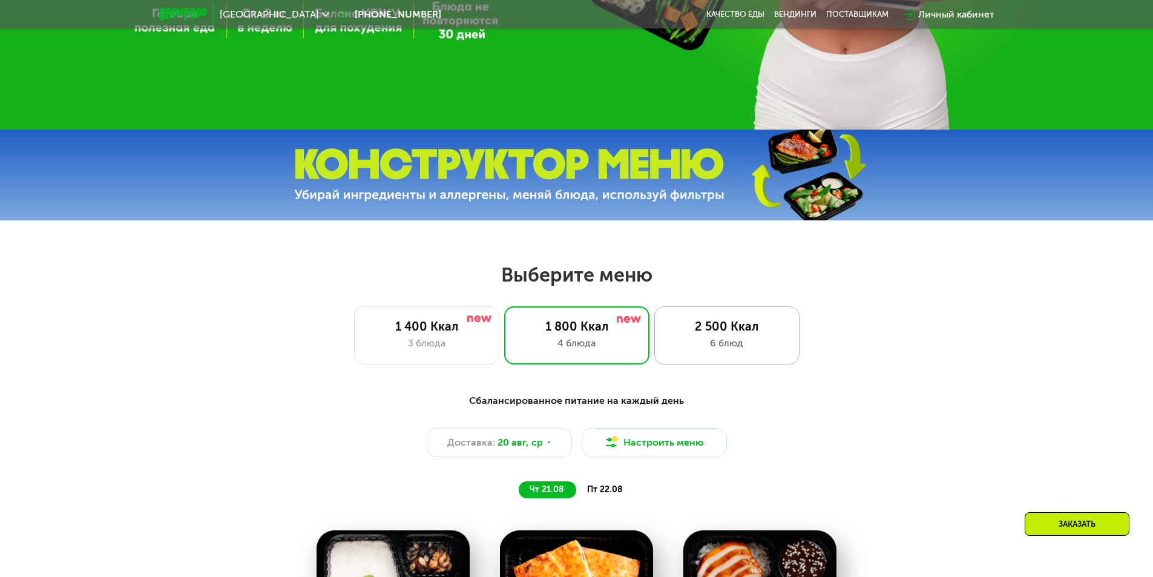
click at [742, 359] on div "2 500 Ккал 6 блюд" at bounding box center [726, 335] width 145 height 58
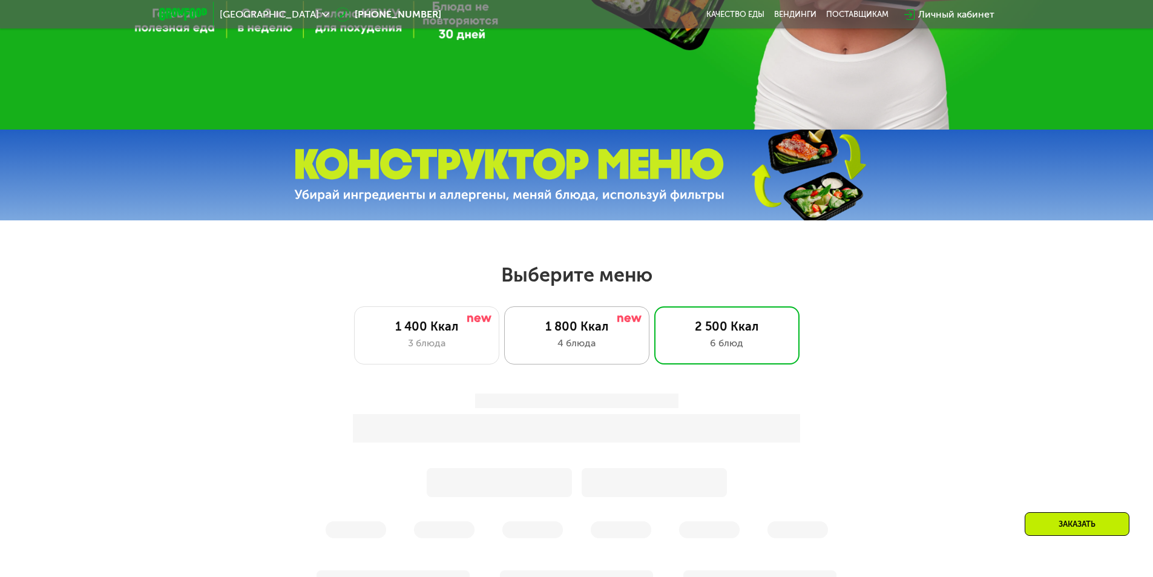
click at [590, 327] on div "1 800 Ккал" at bounding box center [577, 326] width 120 height 15
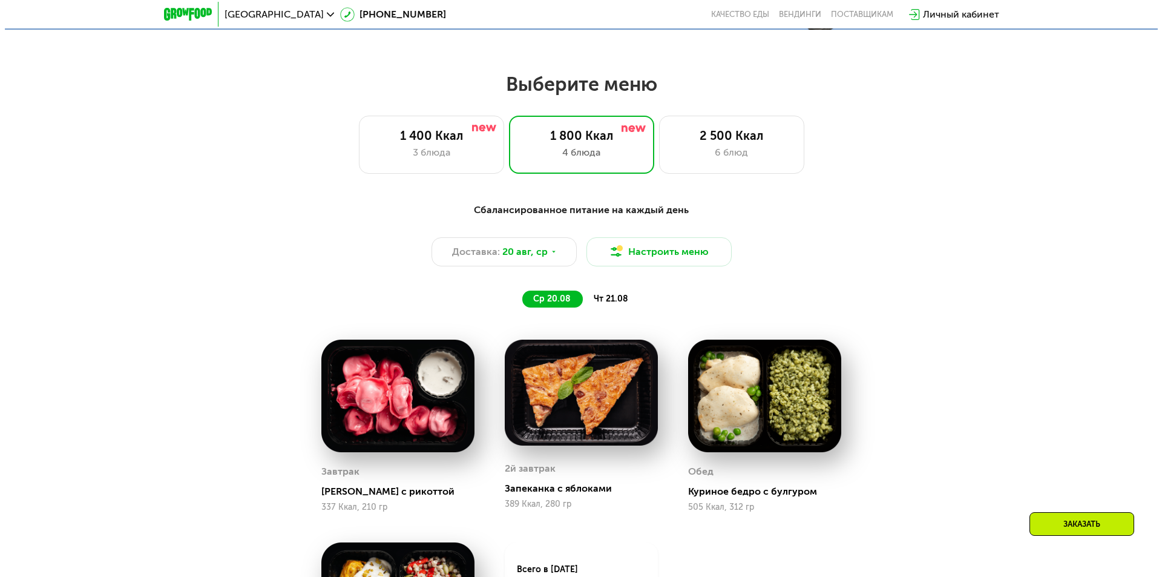
scroll to position [657, 0]
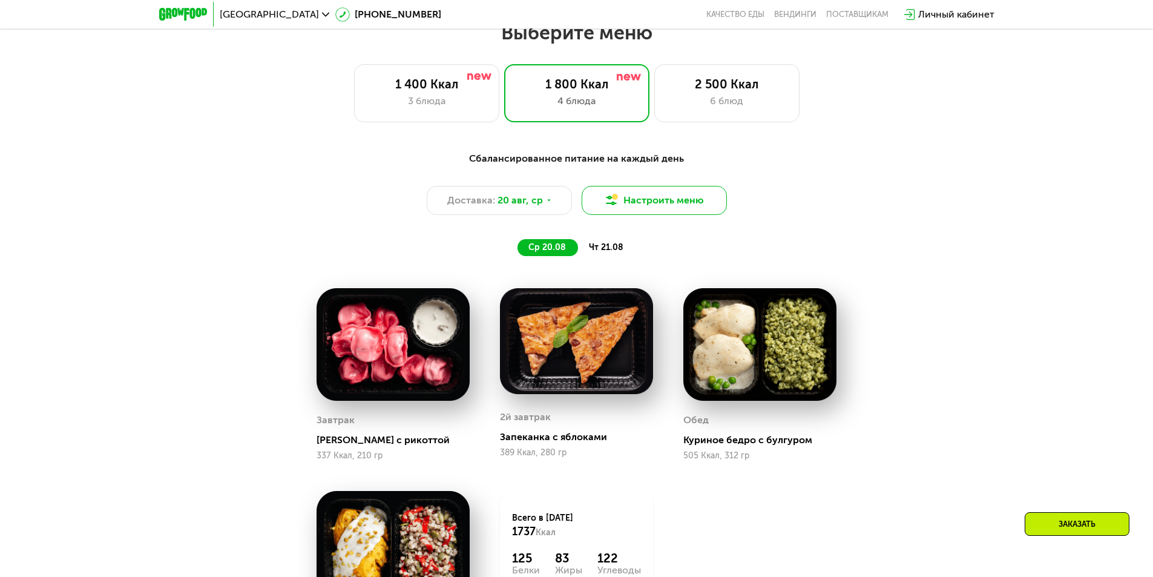
click at [647, 202] on button "Настроить меню" at bounding box center [654, 200] width 145 height 29
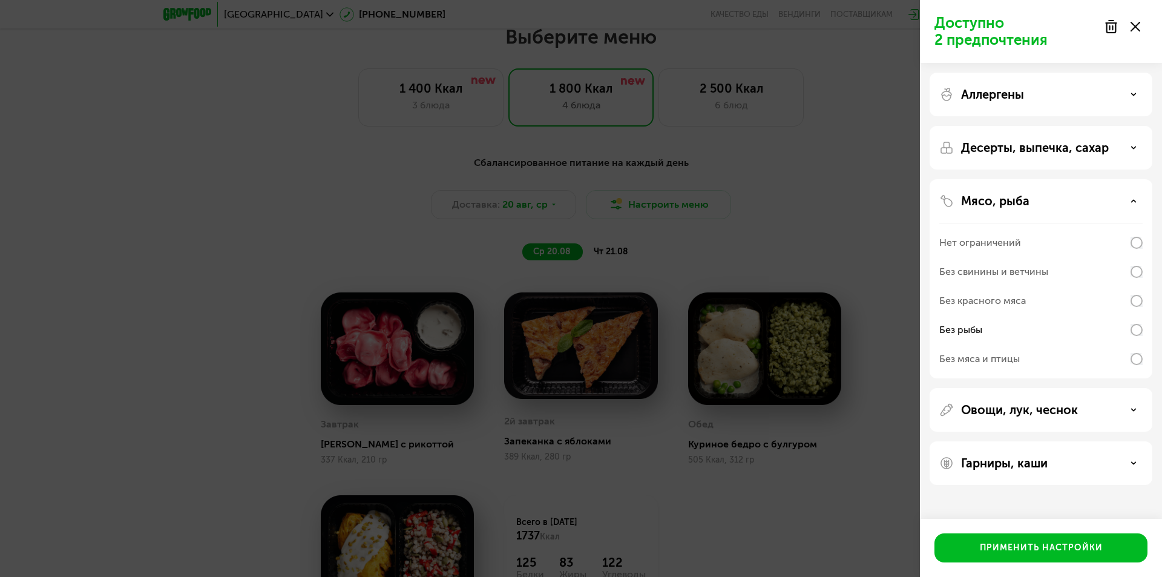
click at [1042, 179] on div "Десерты, выпечка, сахар" at bounding box center [1041, 278] width 223 height 199
click at [1048, 148] on p "Десерты, выпечка, сахар" at bounding box center [1035, 147] width 148 height 15
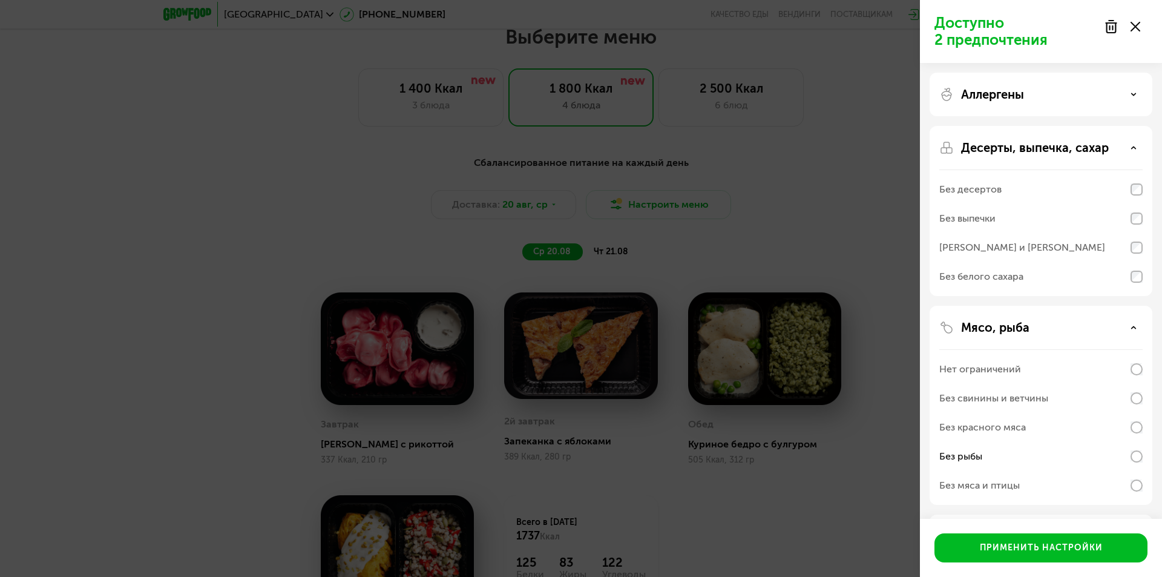
click at [1066, 150] on p "Десерты, выпечка, сахар" at bounding box center [1035, 147] width 148 height 15
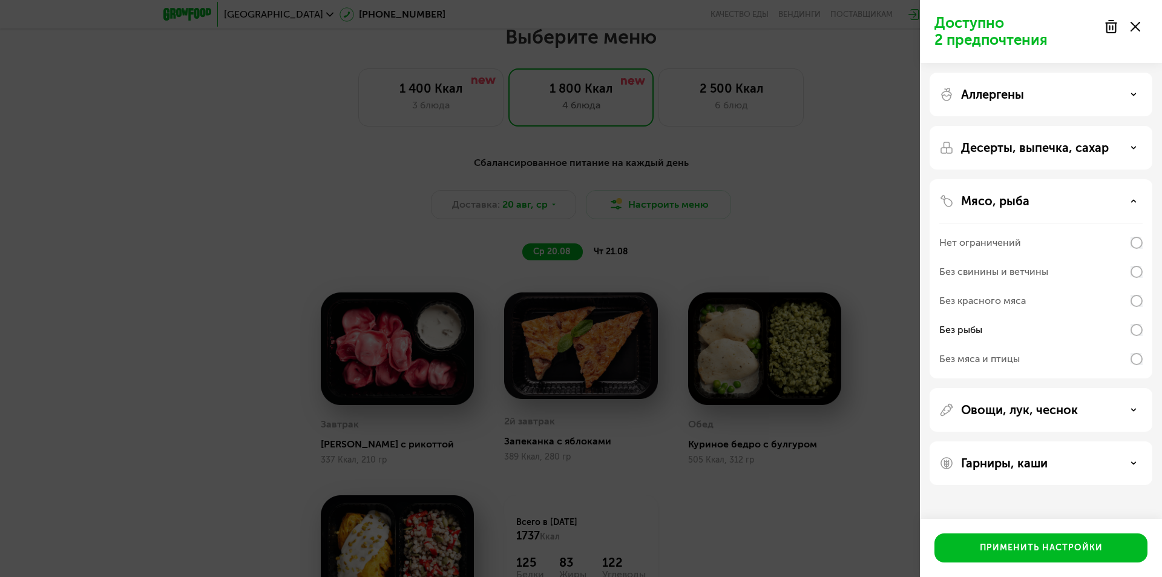
click at [1052, 94] on div "Аллергены" at bounding box center [1041, 94] width 203 height 15
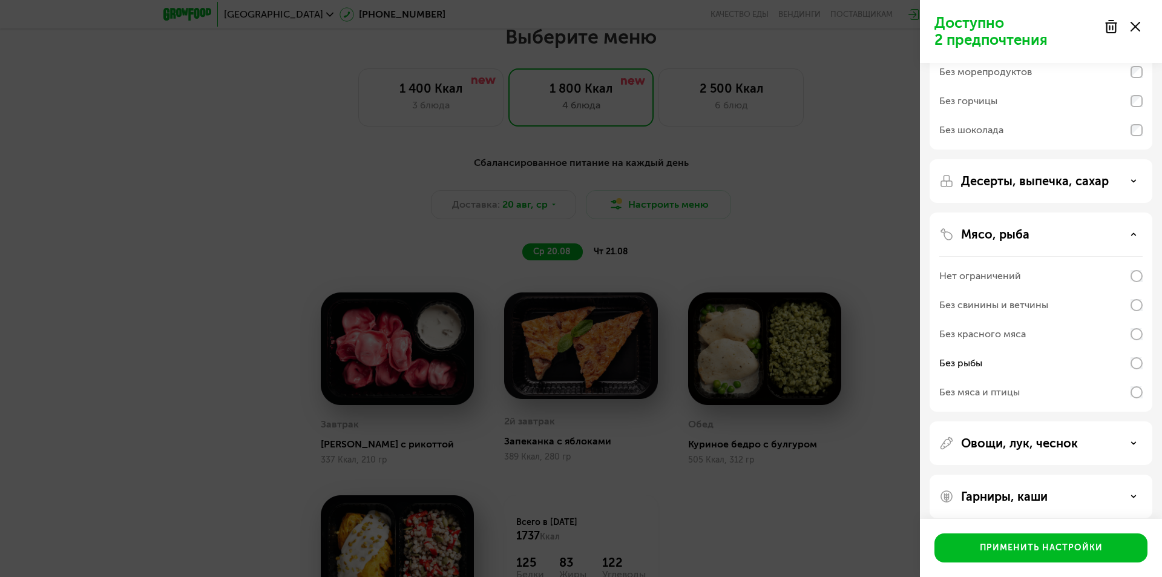
scroll to position [163, 0]
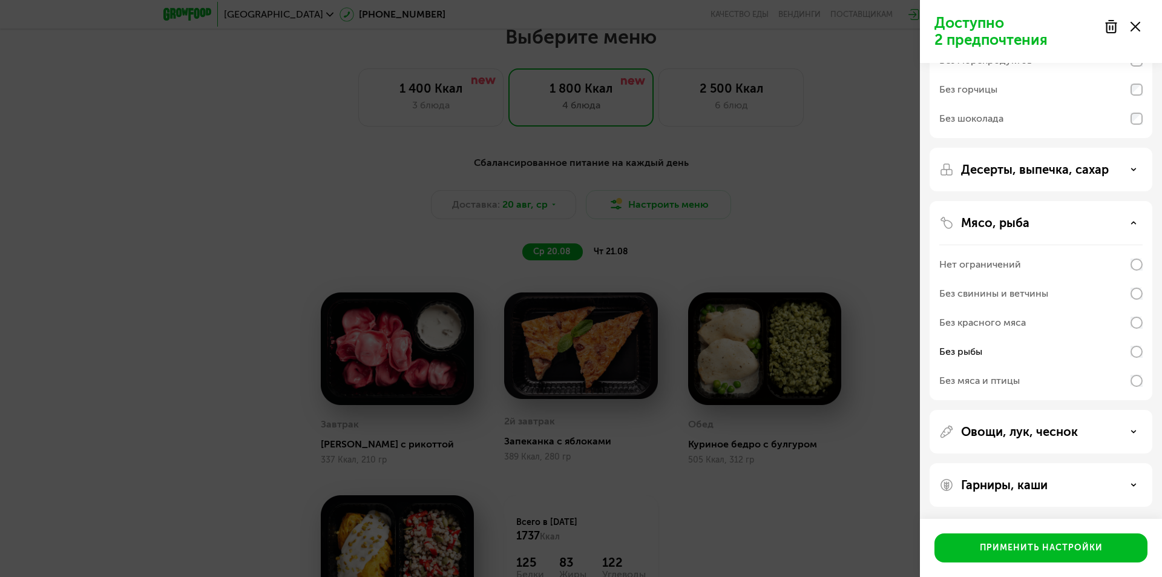
click at [1041, 463] on div "Овощи, лук, чеснок" at bounding box center [1041, 485] width 223 height 44
click at [1030, 435] on p "Овощи, лук, чеснок" at bounding box center [1019, 431] width 117 height 15
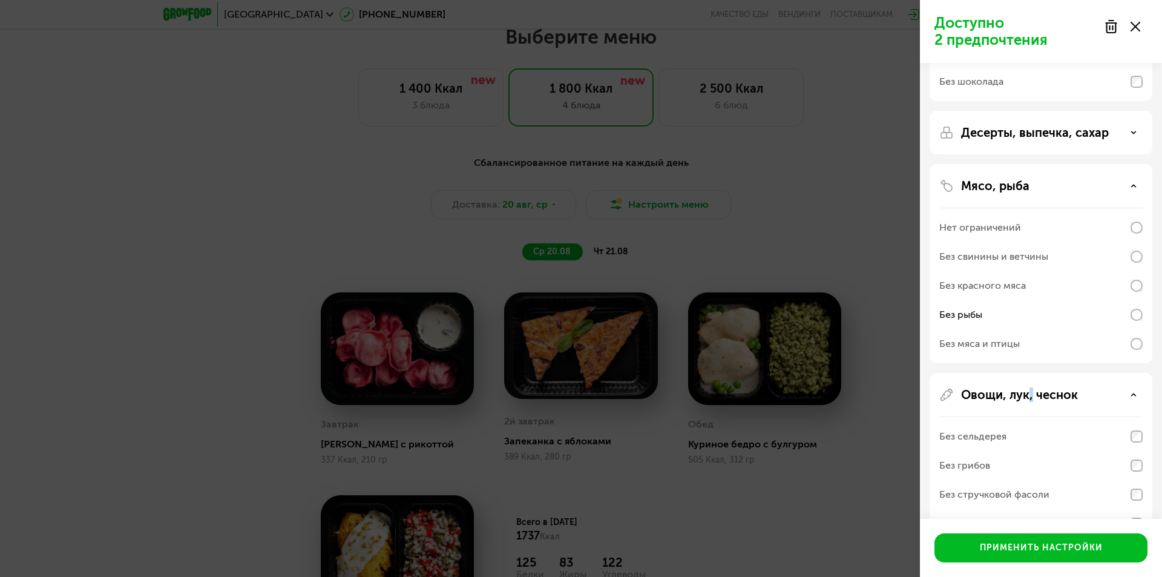
scroll to position [344, 0]
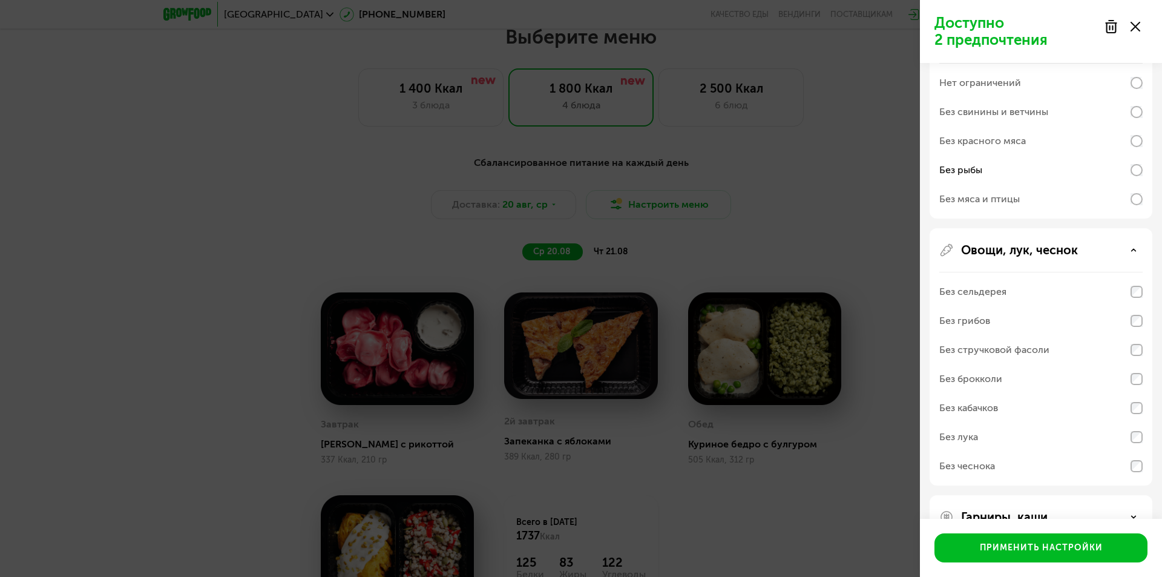
click at [1008, 375] on div "Без брокколи" at bounding box center [1041, 378] width 203 height 29
click at [1037, 355] on div "Без стручковой фасоли" at bounding box center [995, 350] width 110 height 15
drag, startPoint x: 1038, startPoint y: 290, endPoint x: 860, endPoint y: 390, distance: 204.9
click at [864, 390] on div "Предпочтения выбраны Аллергены Без творога Без орехов Без меда Без морепродукто…" at bounding box center [581, 288] width 1162 height 577
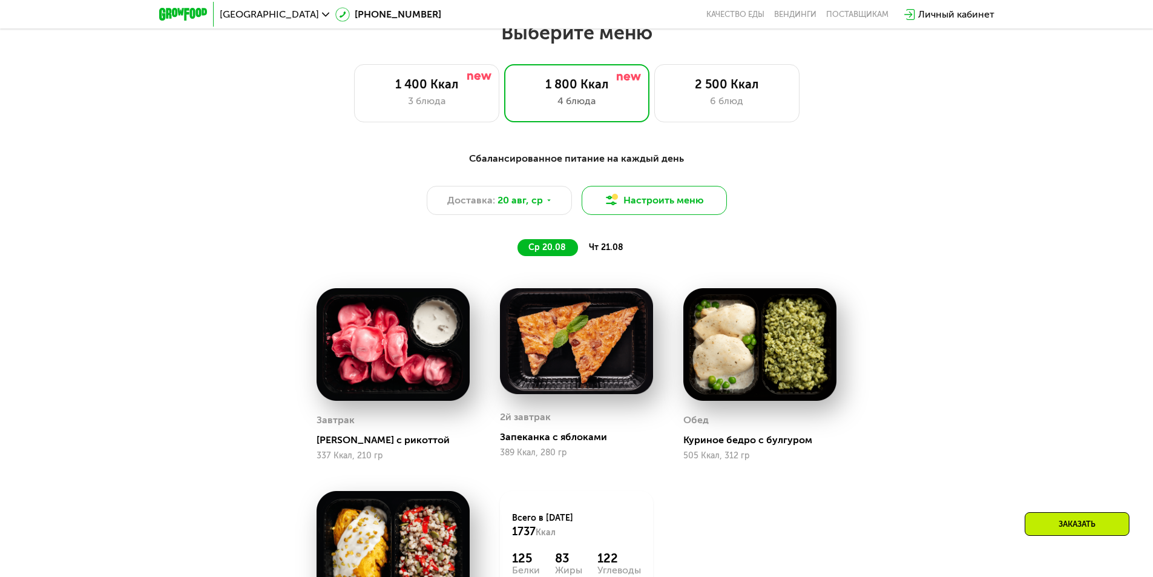
click at [643, 197] on button "Настроить меню" at bounding box center [654, 200] width 145 height 29
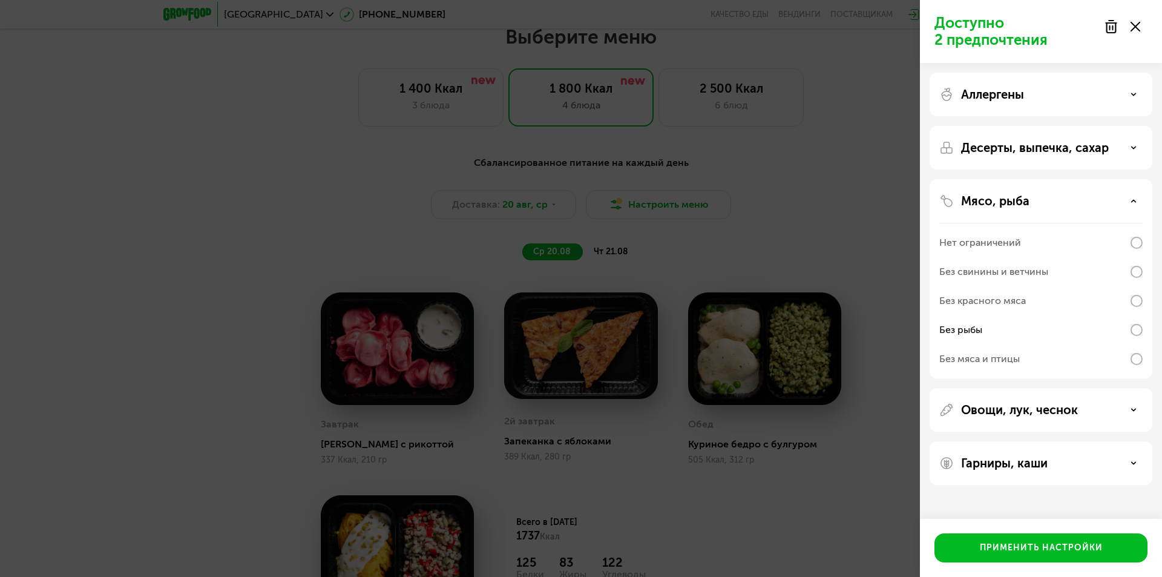
click at [1089, 416] on div "Овощи, лук, чеснок" at bounding box center [1041, 410] width 203 height 15
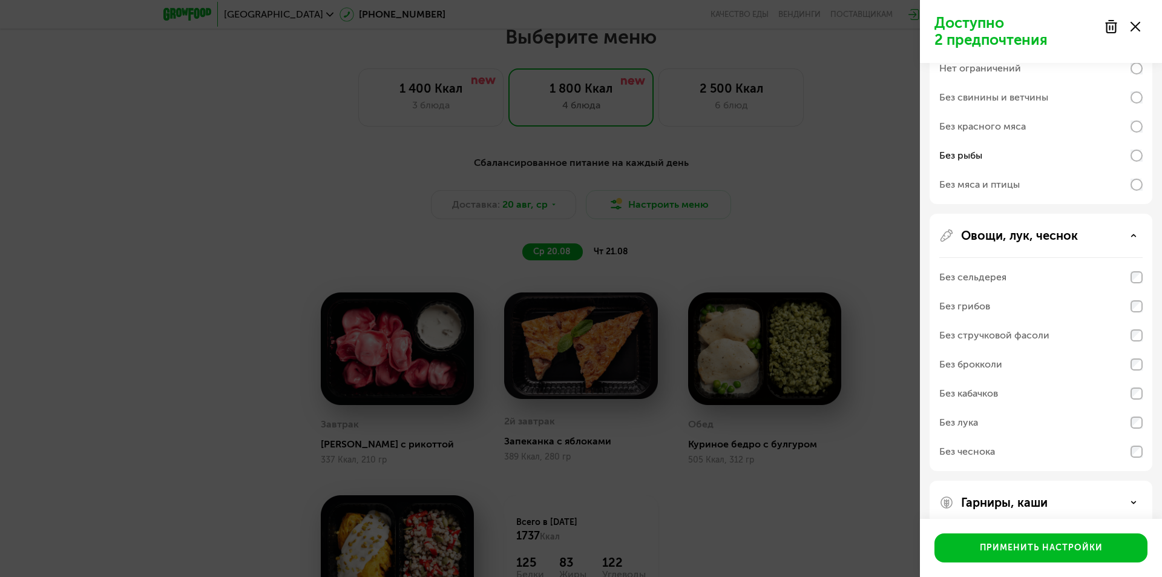
scroll to position [192, 0]
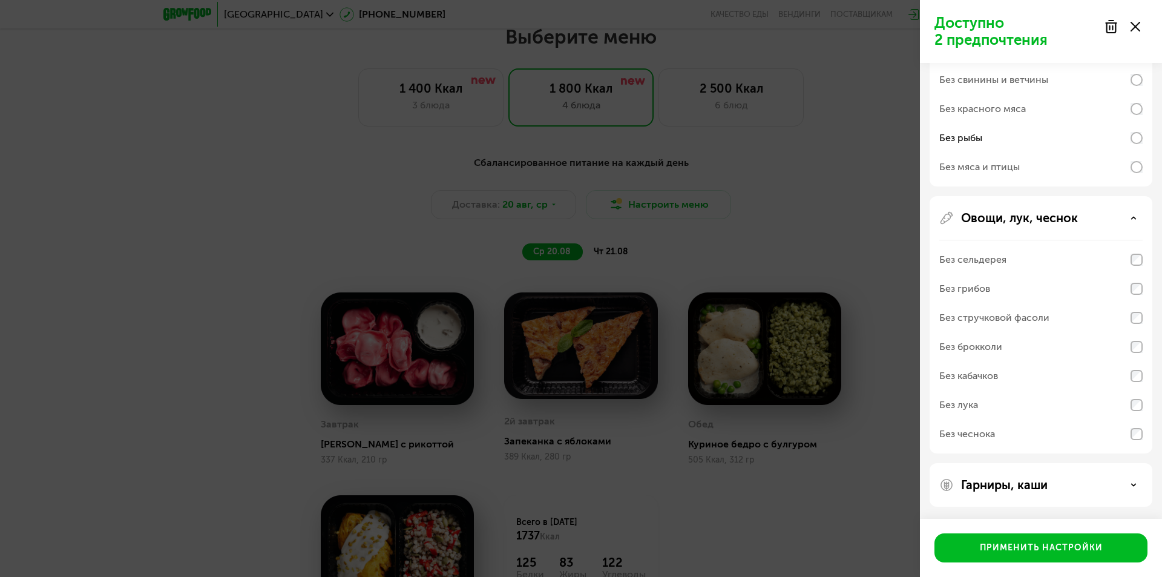
drag, startPoint x: 1095, startPoint y: 355, endPoint x: 1095, endPoint y: 348, distance: 7.3
click at [1095, 348] on div "Без брокколи" at bounding box center [1041, 346] width 203 height 29
click at [1093, 390] on div "Без кабачков" at bounding box center [1041, 404] width 203 height 29
click at [1044, 496] on div "Гарниры, каши" at bounding box center [1041, 485] width 223 height 44
click at [1047, 490] on p "Гарниры, каши" at bounding box center [1004, 485] width 87 height 15
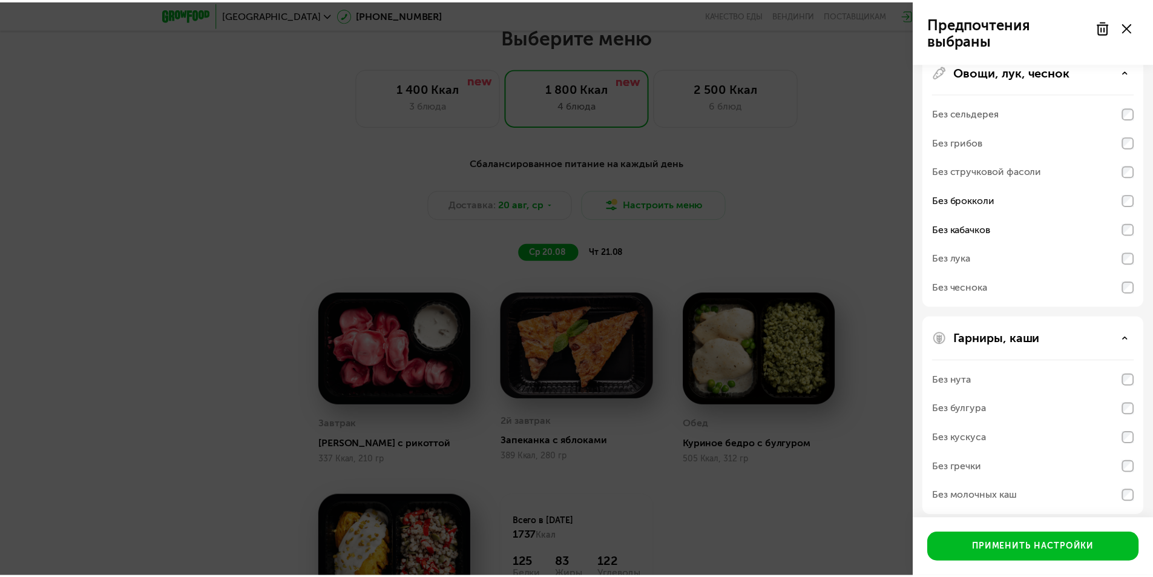
scroll to position [347, 0]
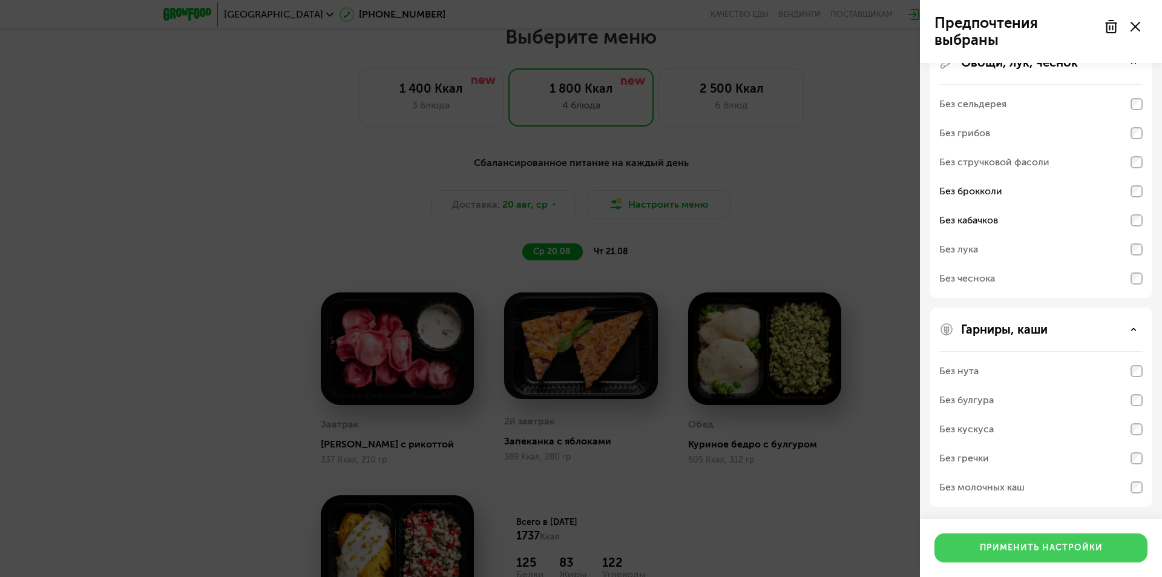
click at [1053, 554] on div "Применить настройки" at bounding box center [1041, 548] width 123 height 12
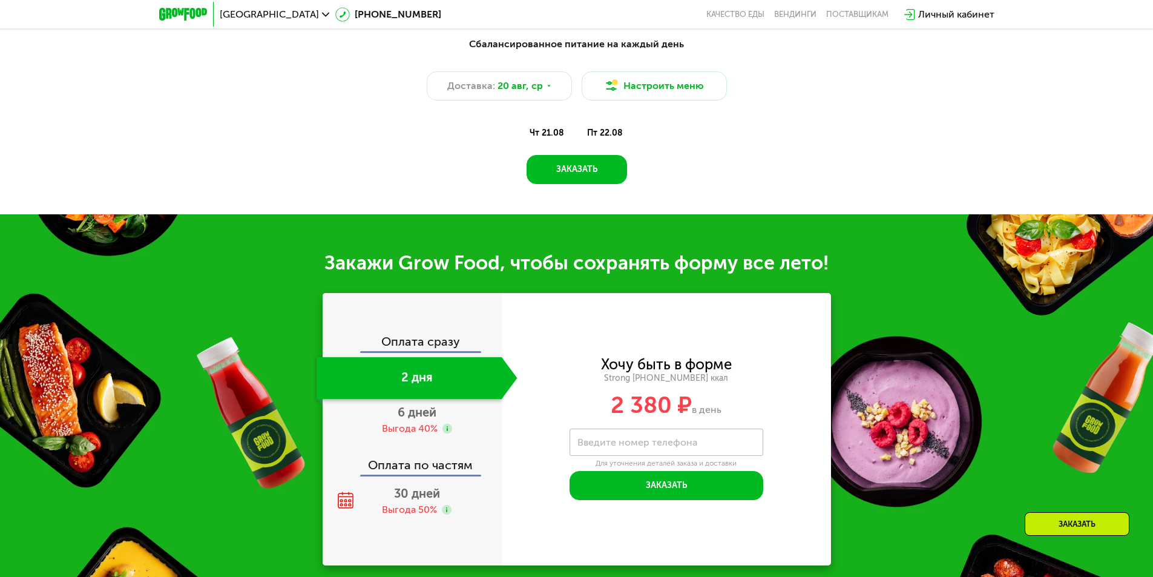
scroll to position [778, 0]
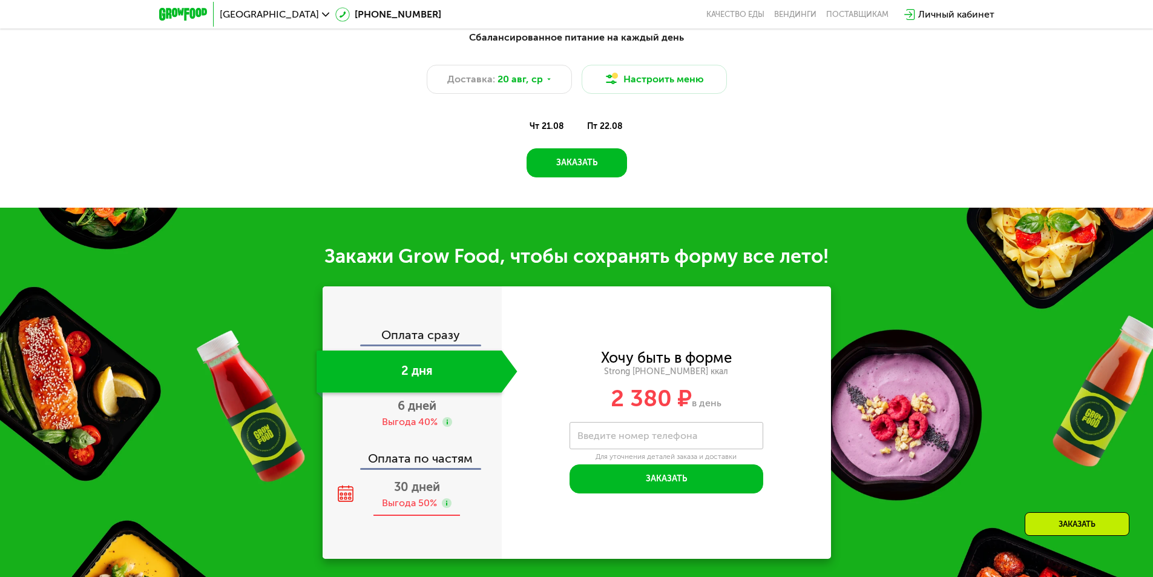
click at [406, 487] on span "30 дней" at bounding box center [417, 486] width 46 height 15
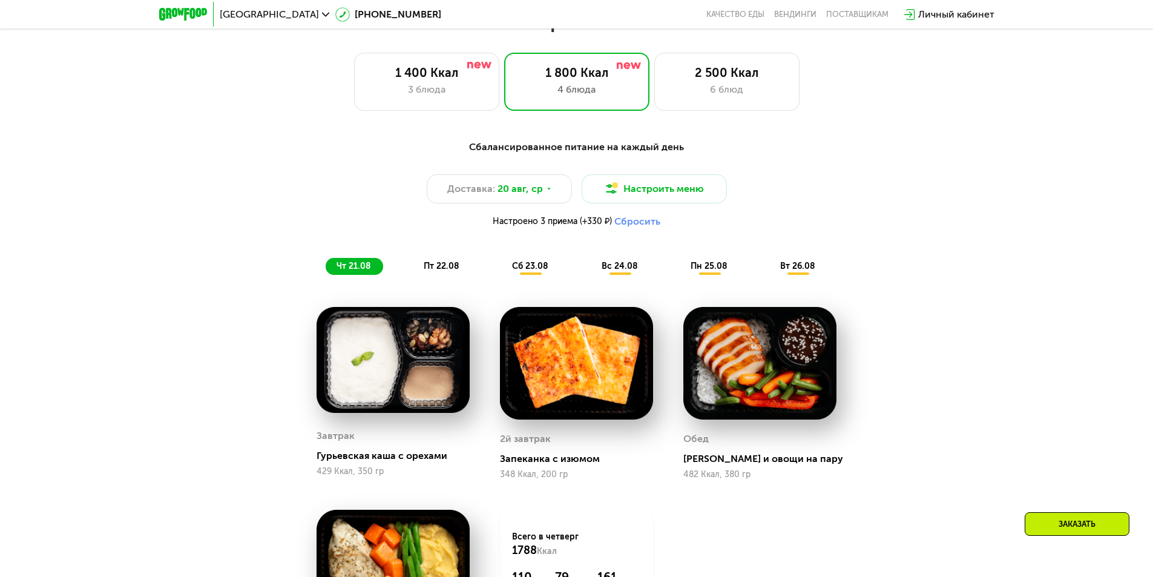
scroll to position [657, 0]
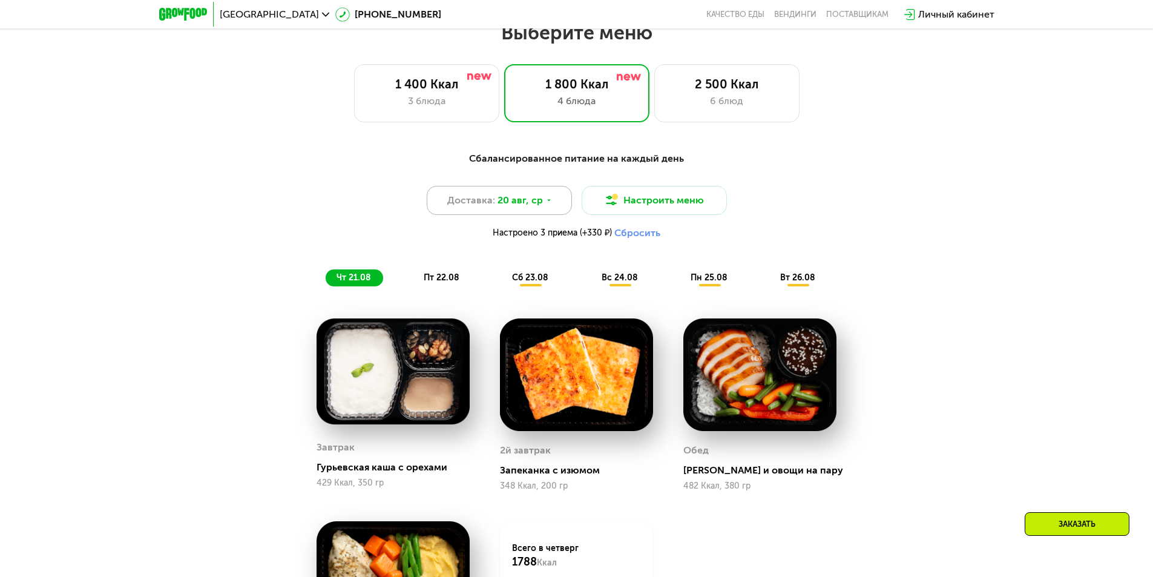
drag, startPoint x: 670, startPoint y: 207, endPoint x: 546, endPoint y: 209, distance: 124.1
click at [541, 217] on div "Доставка: [DATE] Настроить меню Настроено 3 приема (+330 ₽) Сбросить" at bounding box center [577, 215] width 717 height 59
click at [562, 206] on div "Доставка: [DATE]" at bounding box center [499, 200] width 145 height 29
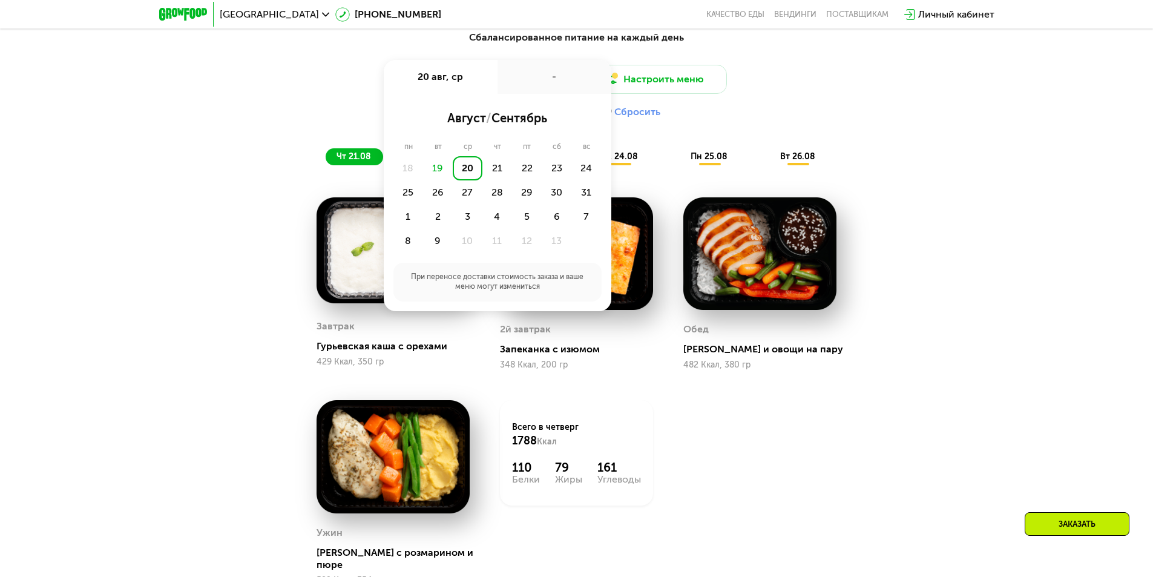
click at [107, 346] on div "Сбалансированное питание на каждый день Доставка: [DATE] авг, ср - август / сен…" at bounding box center [576, 339] width 1153 height 653
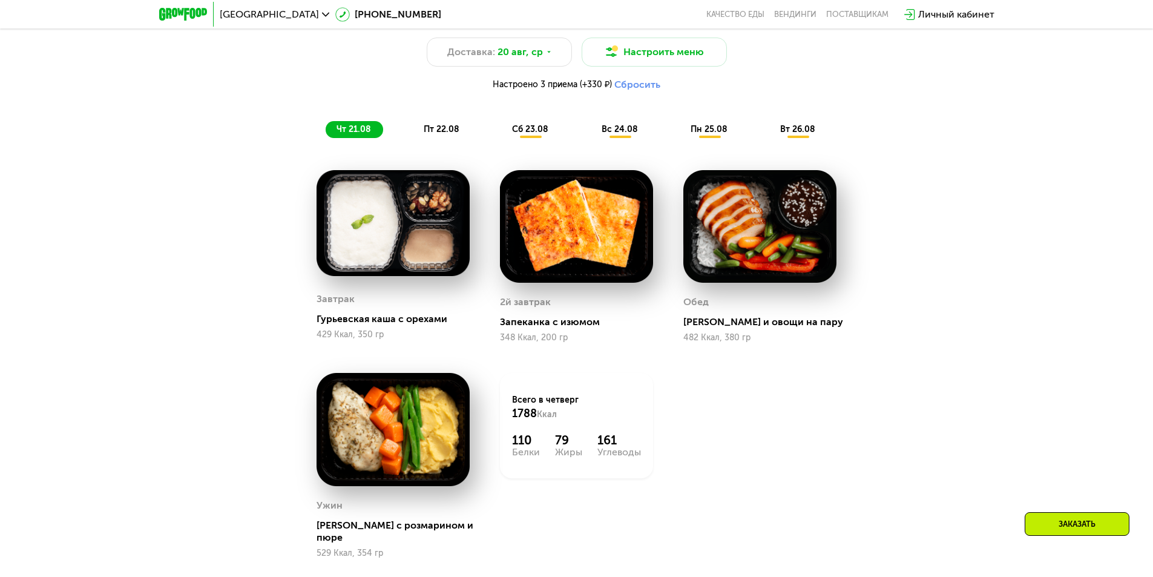
scroll to position [839, 0]
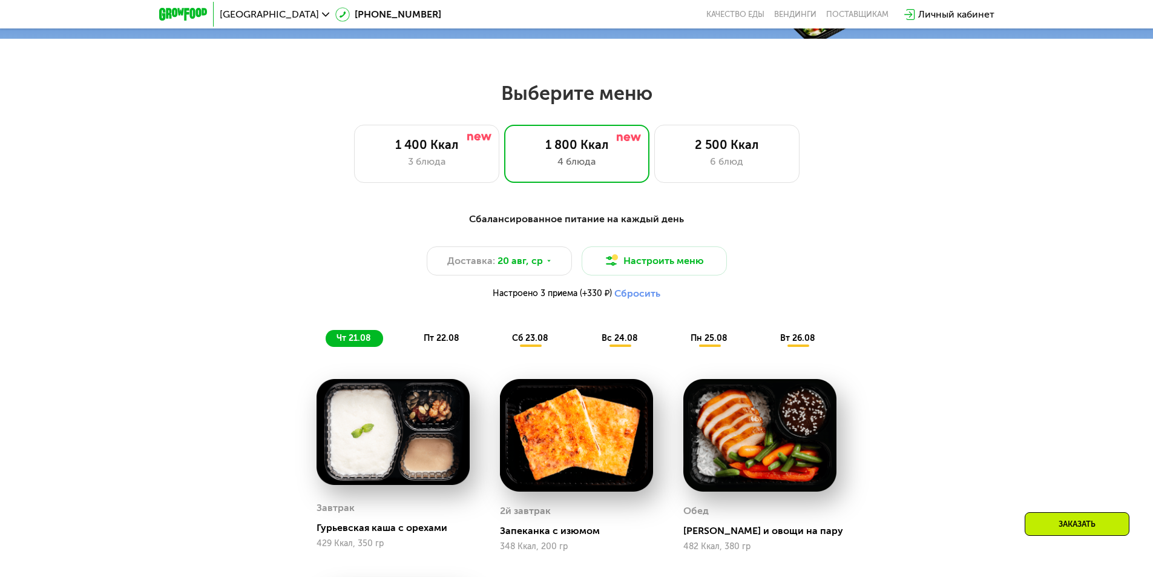
click at [696, 105] on h2 "Выберите меню" at bounding box center [577, 93] width 1076 height 24
click at [702, 147] on div "2 500 Ккал" at bounding box center [727, 144] width 120 height 15
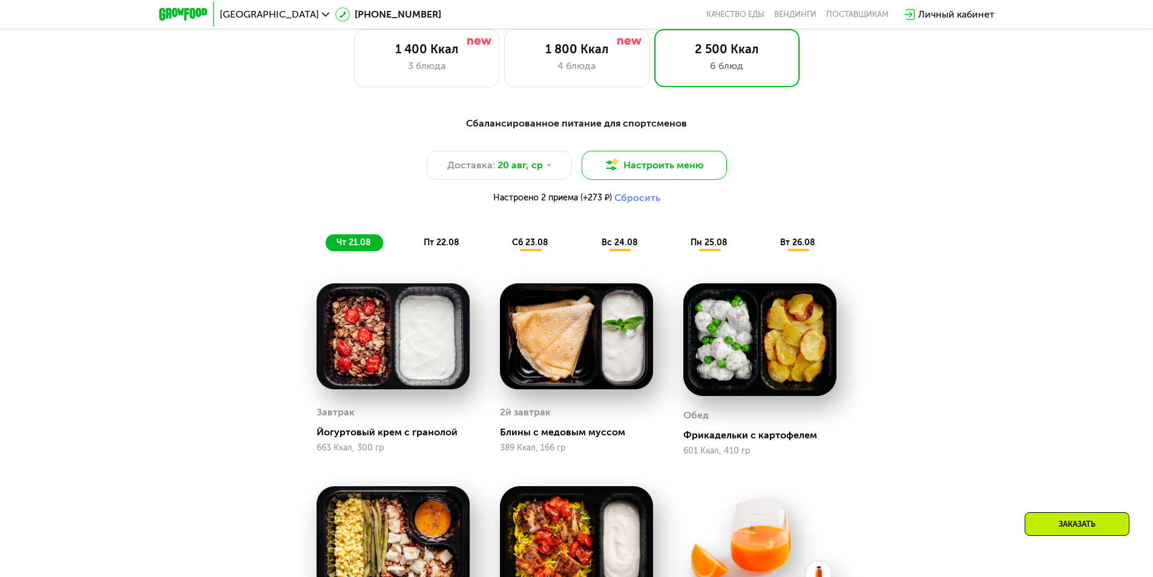
scroll to position [666, 0]
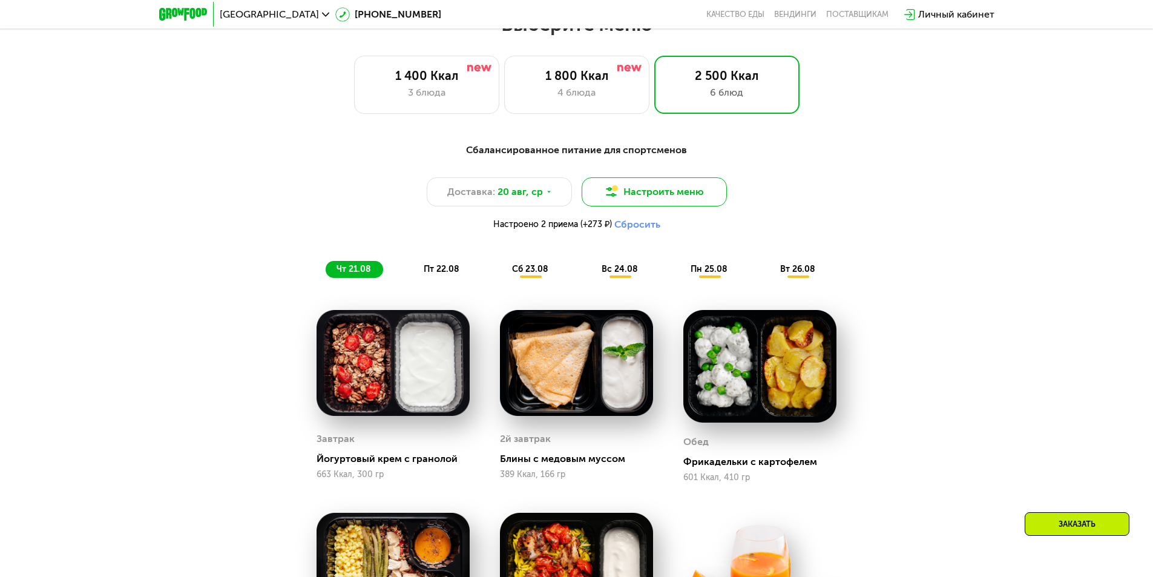
click at [609, 196] on img at bounding box center [611, 192] width 15 height 15
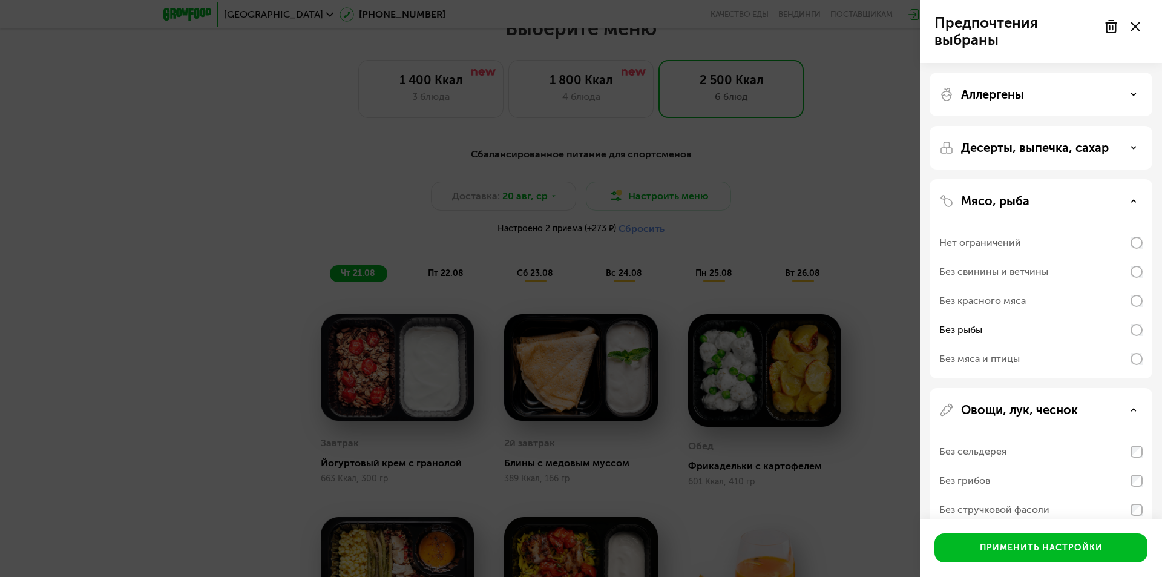
click at [1081, 248] on div "Нет ограничений" at bounding box center [1041, 242] width 203 height 29
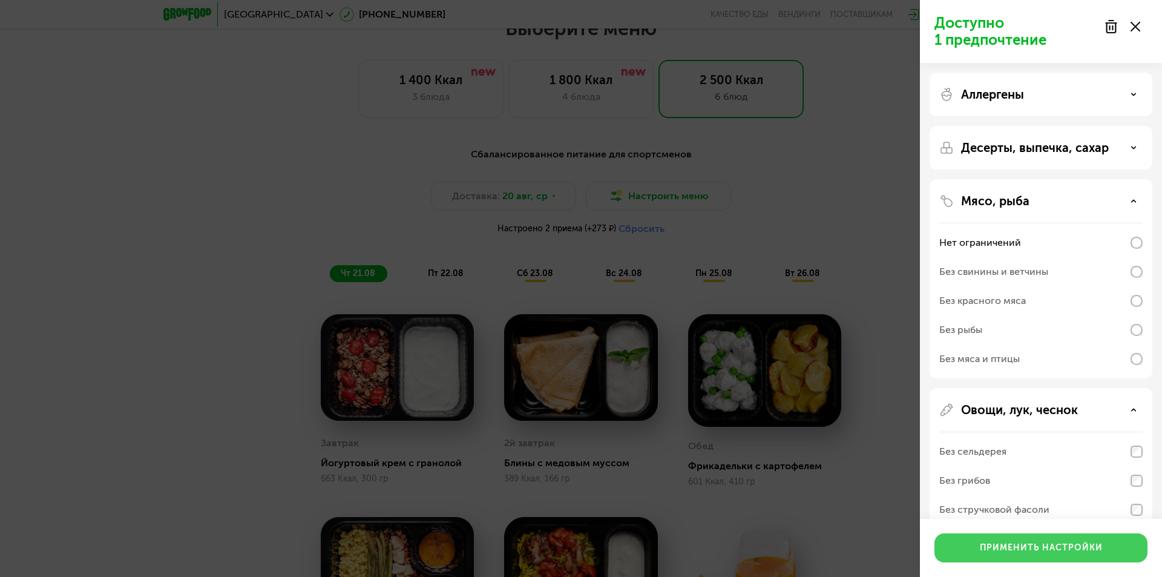
click at [1074, 545] on div "Применить настройки" at bounding box center [1041, 548] width 123 height 12
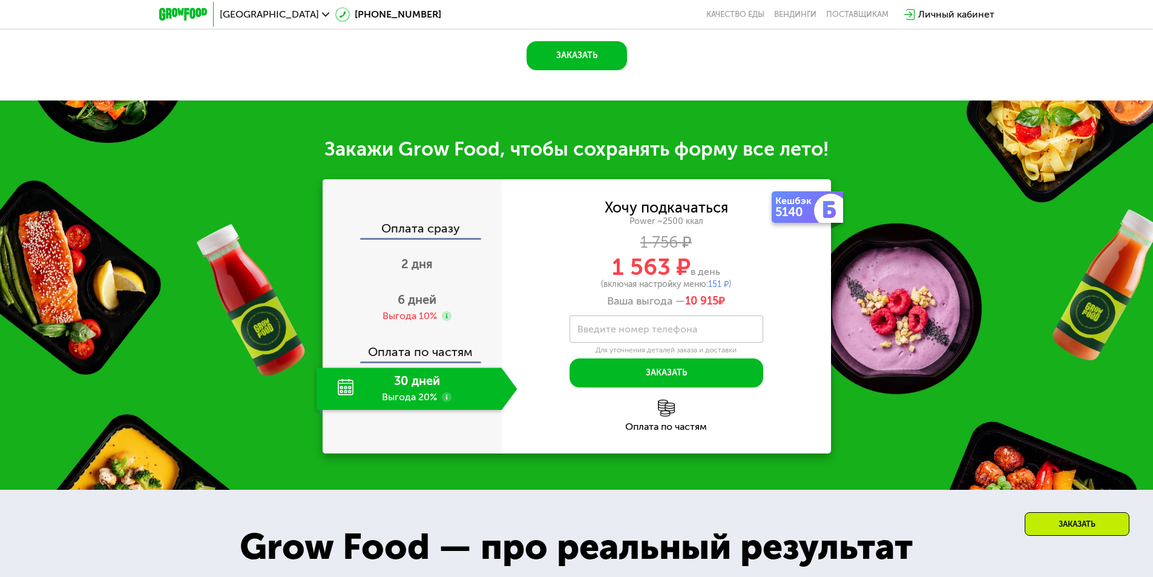
scroll to position [1486, 0]
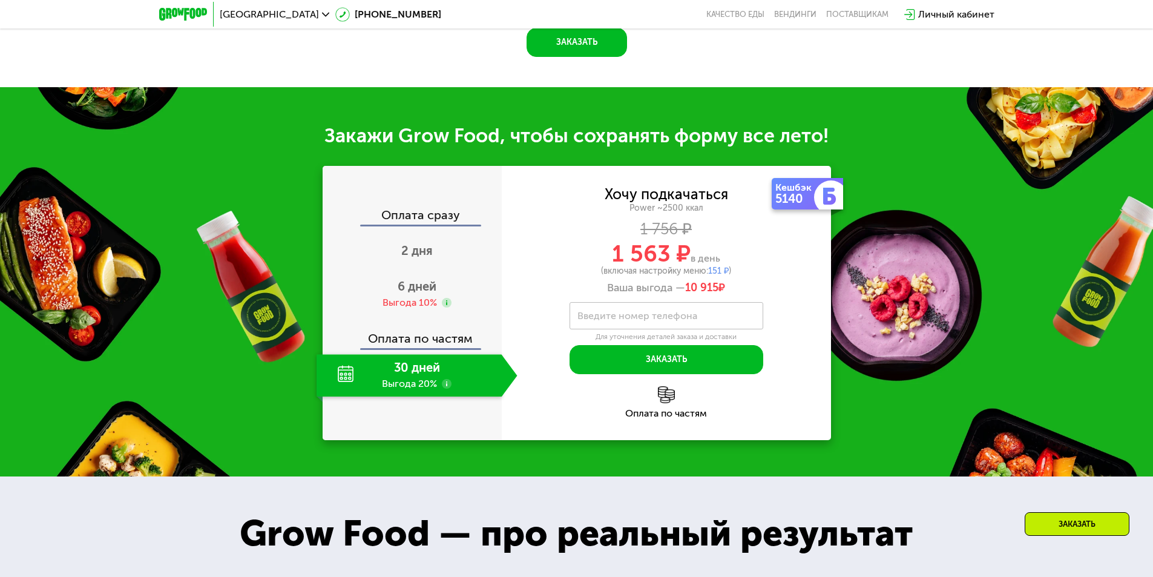
click at [441, 341] on div "Оплата по частям" at bounding box center [413, 334] width 178 height 28
click at [439, 363] on div "30 дней Выгода 20%" at bounding box center [409, 375] width 185 height 42
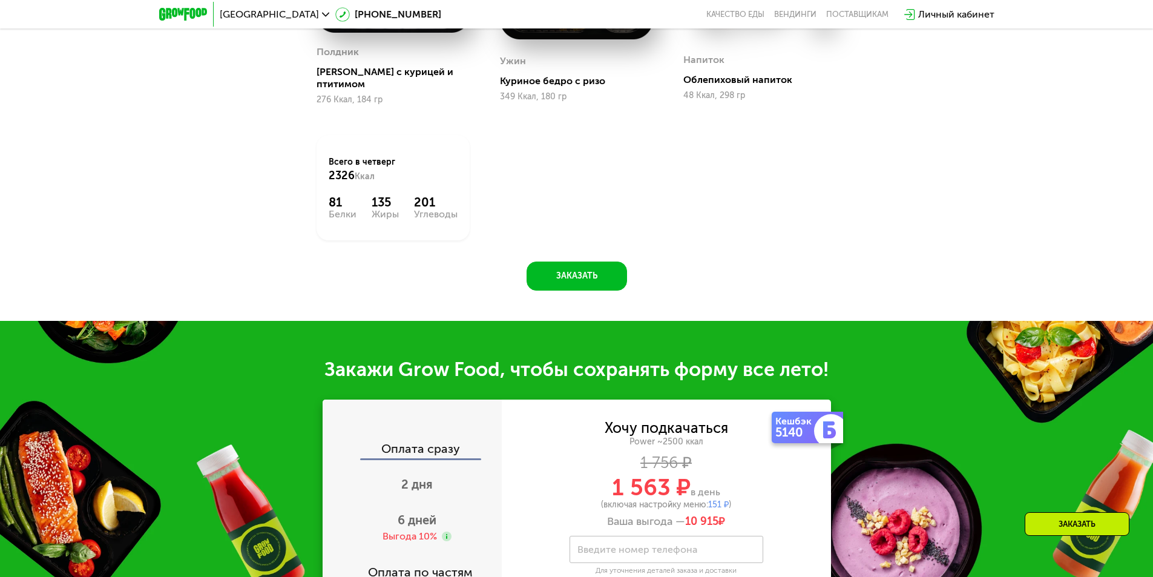
scroll to position [2495, 0]
